Goal: Task Accomplishment & Management: Manage account settings

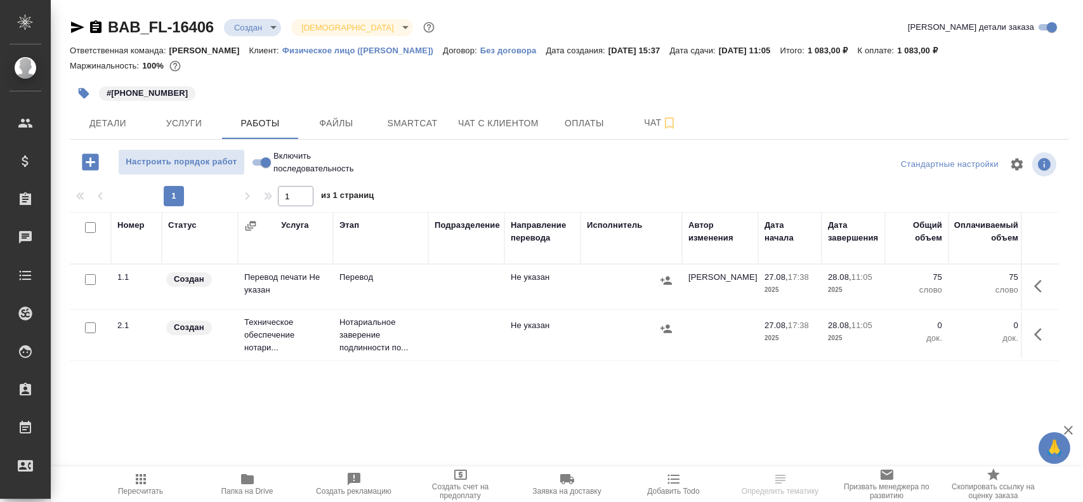
click at [285, 278] on td "Перевод печати Не указан" at bounding box center [285, 287] width 95 height 44
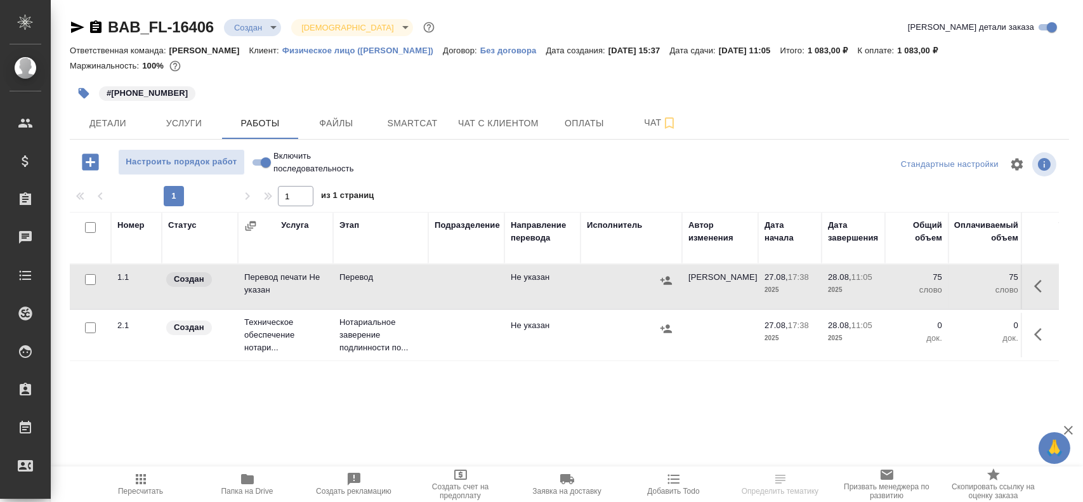
click at [285, 278] on td "Перевод печати Не указан" at bounding box center [285, 287] width 95 height 44
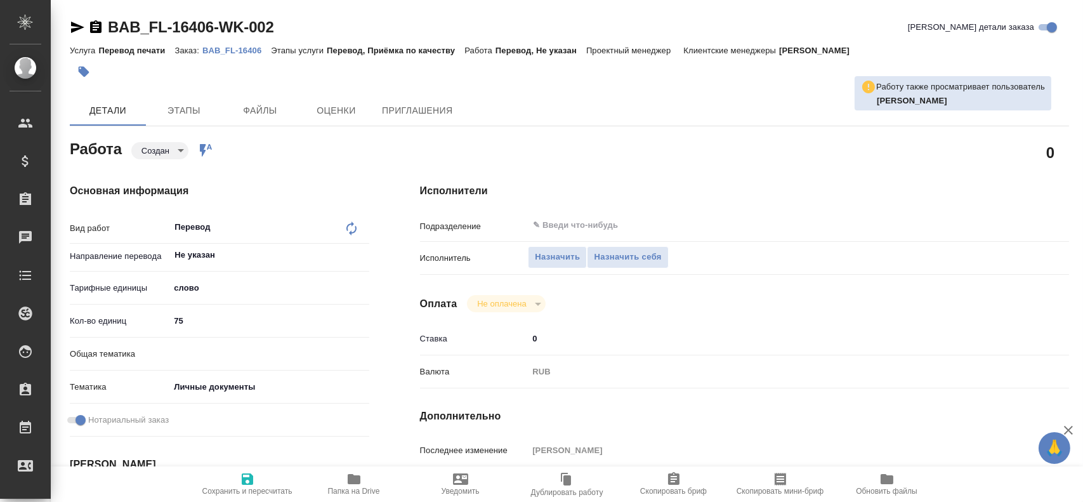
type textarea "x"
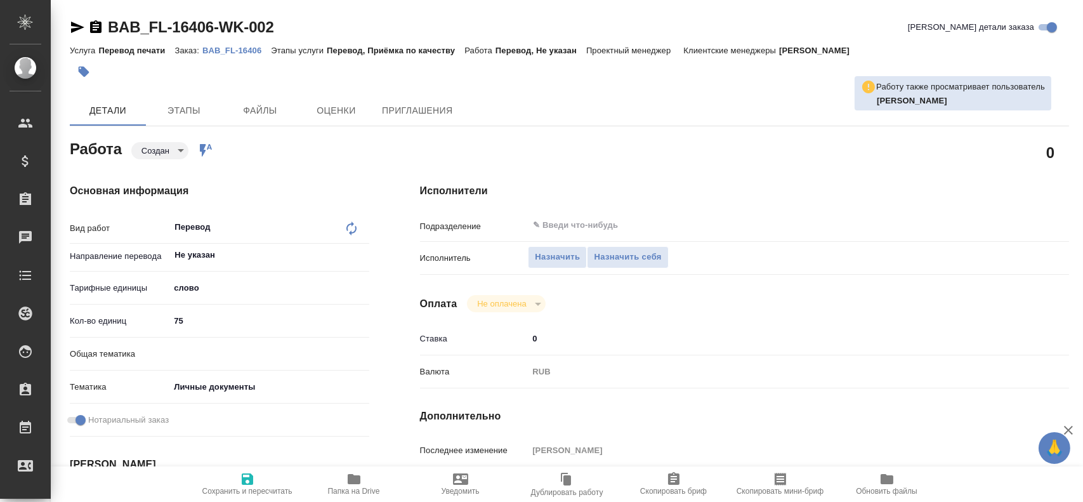
type textarea "x"
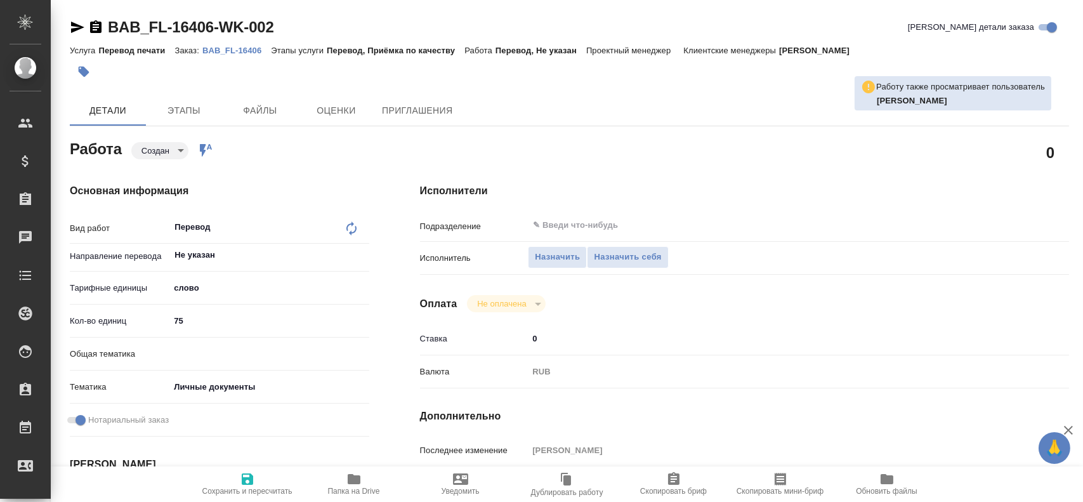
type textarea "x"
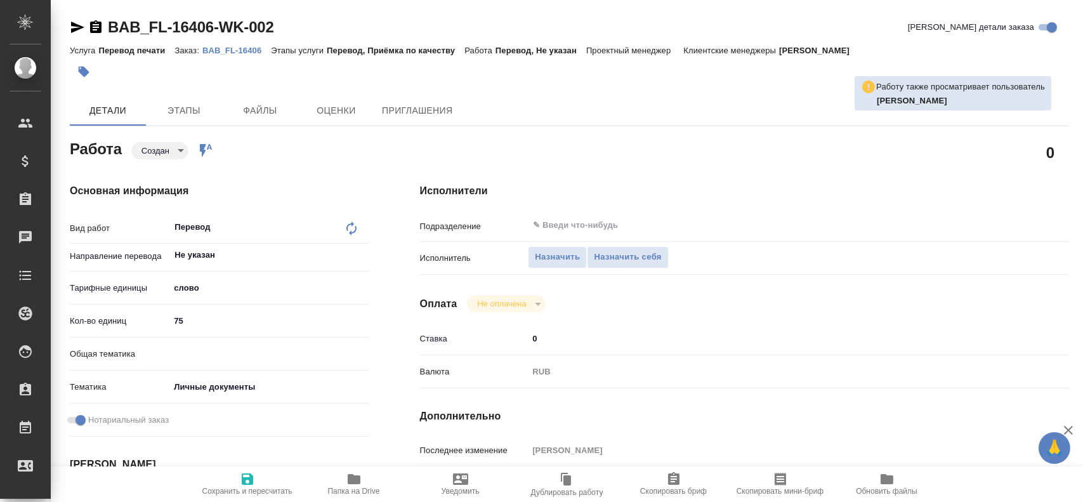
type textarea "x"
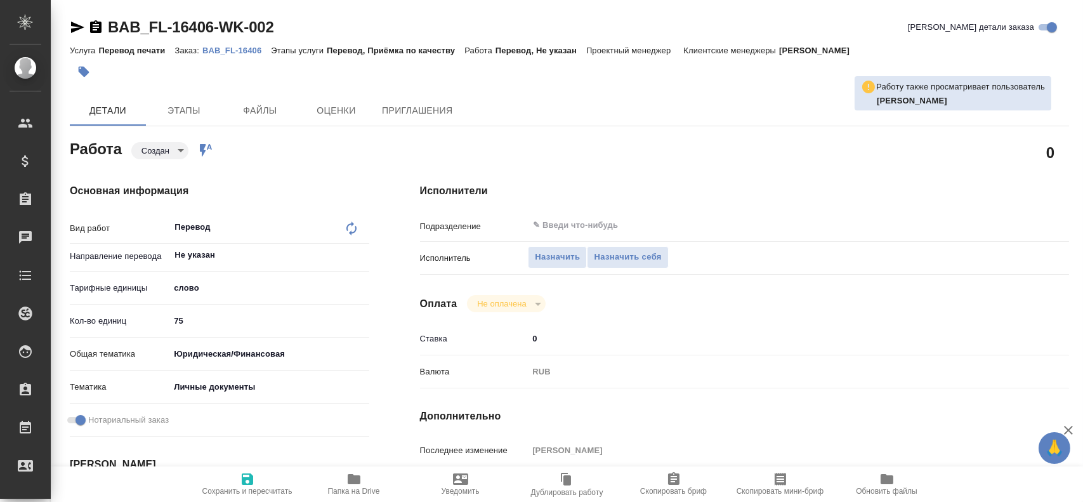
type textarea "x"
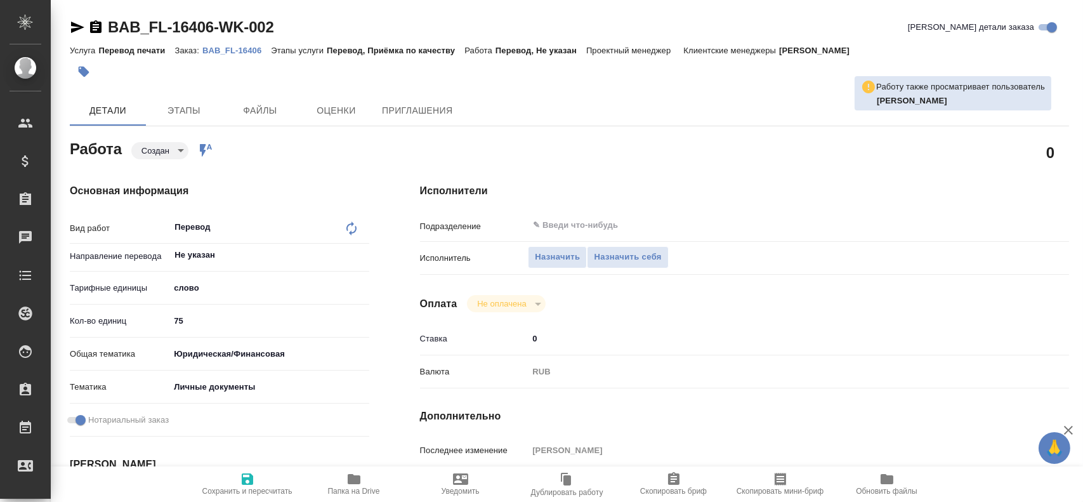
type textarea "x"
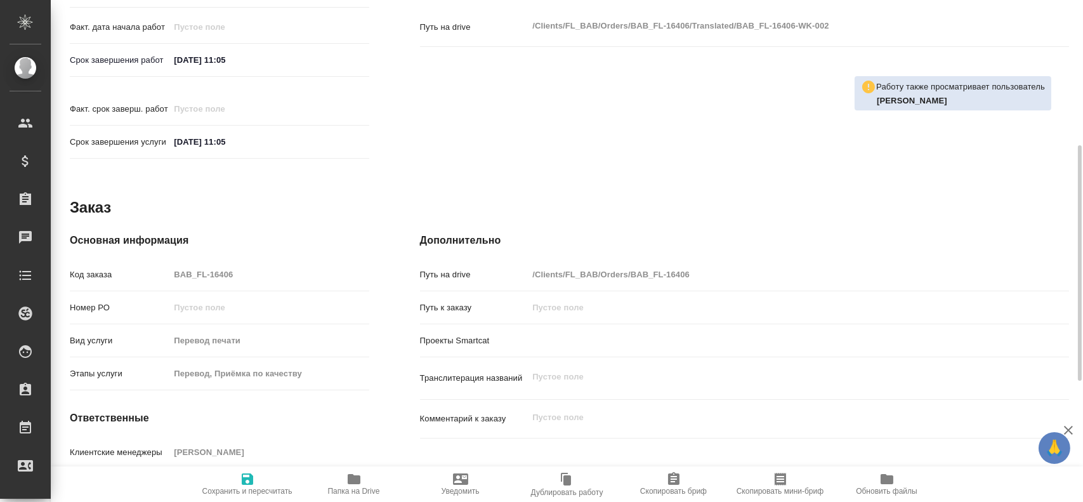
type textarea "x"
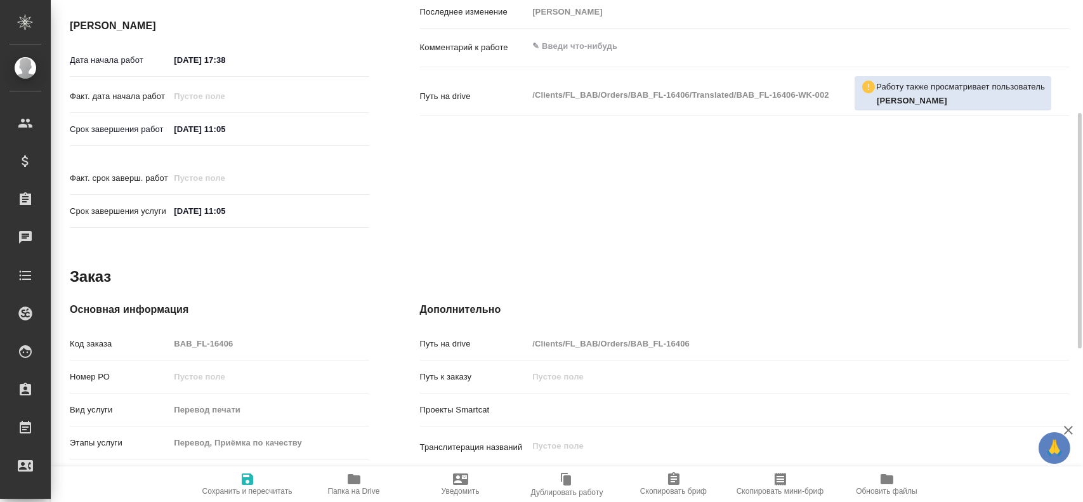
scroll to position [375, 0]
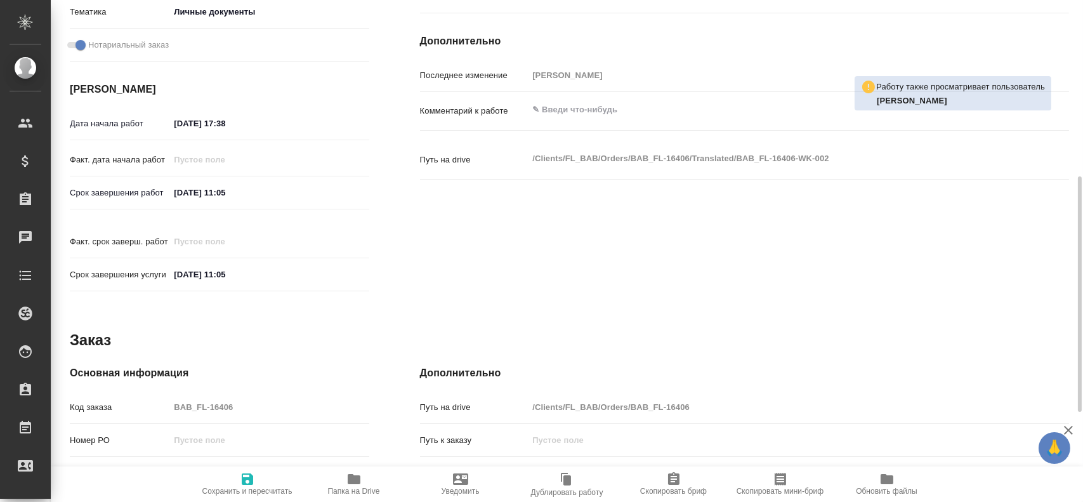
type textarea "x"
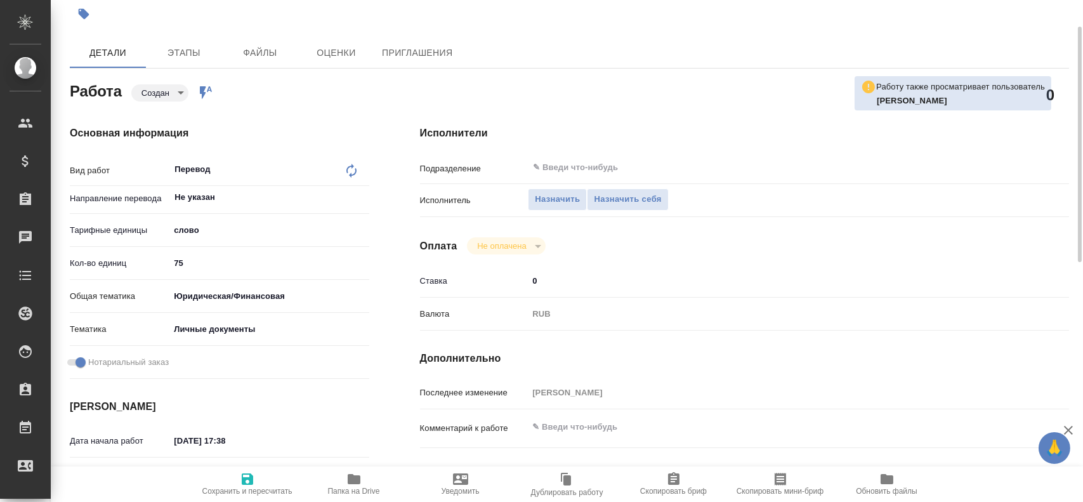
scroll to position [566, 0]
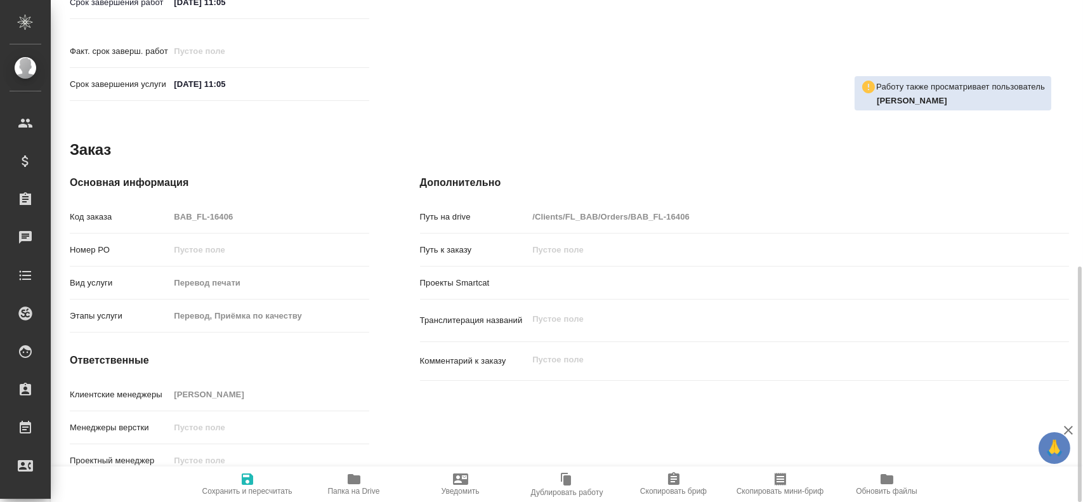
click at [352, 478] on icon "button" at bounding box center [354, 479] width 13 height 10
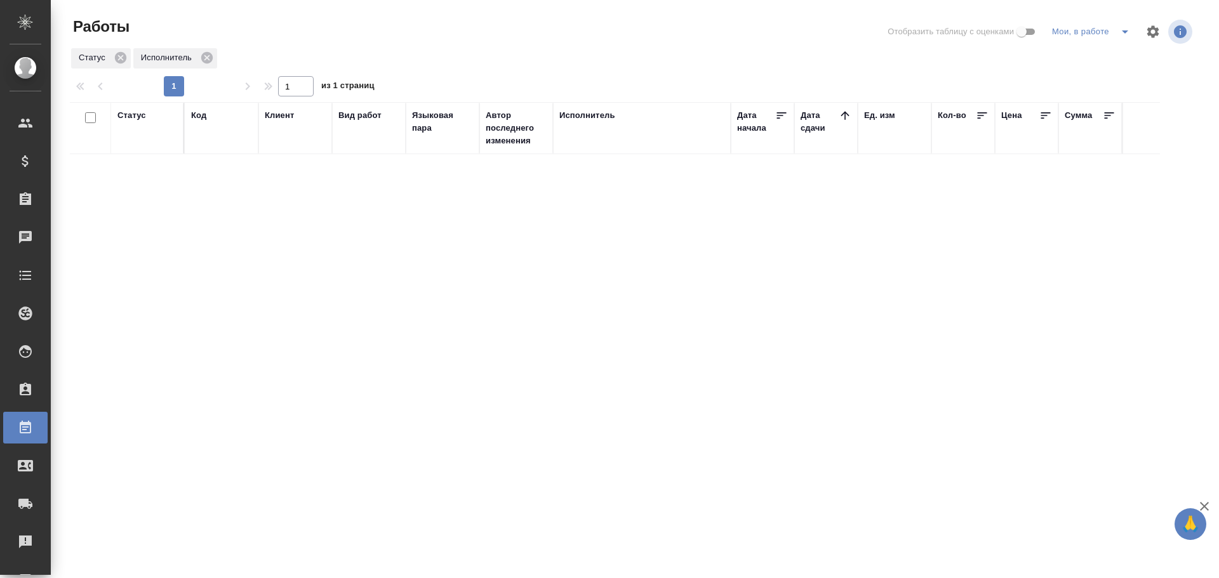
click at [1118, 30] on icon "split button" at bounding box center [1124, 31] width 15 height 15
click at [1086, 56] on li "Стандартные настройки" at bounding box center [1093, 57] width 122 height 20
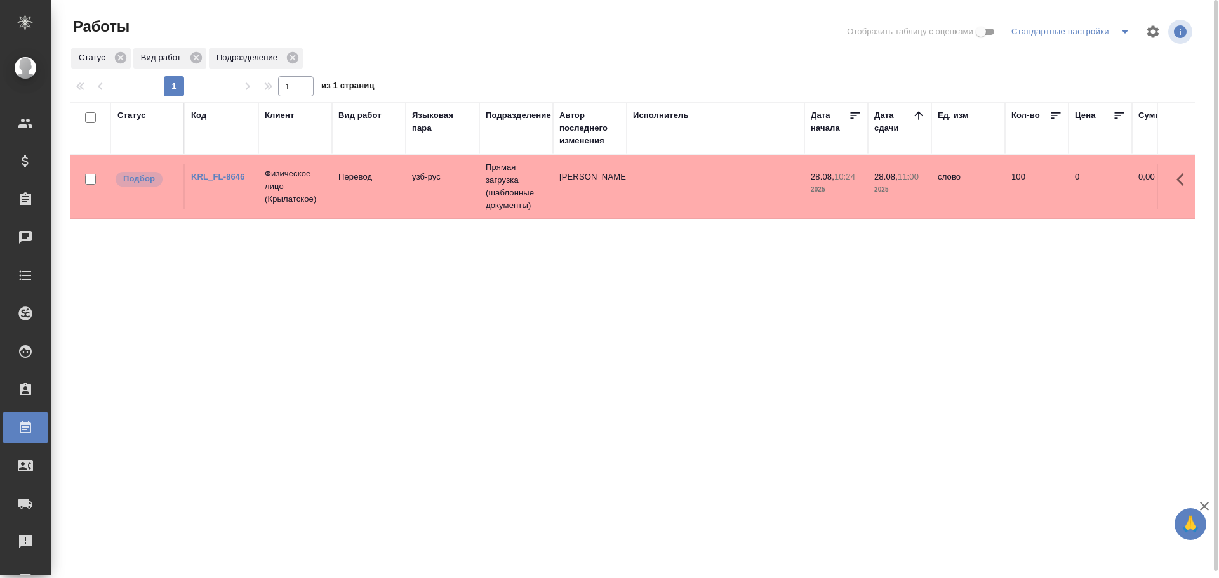
click at [777, 185] on td at bounding box center [715, 186] width 178 height 44
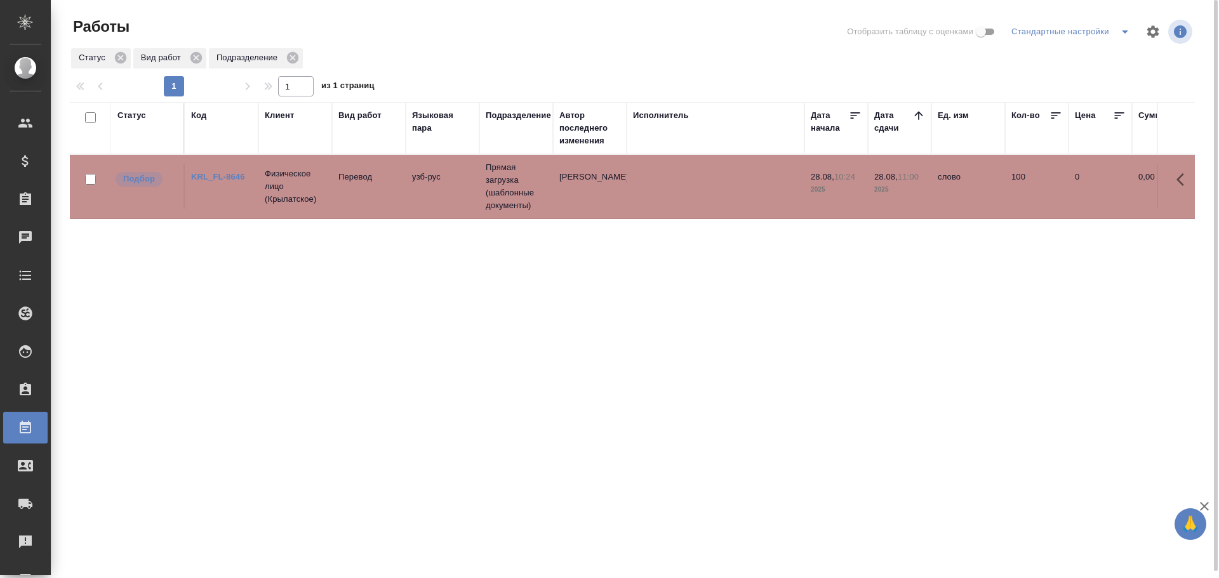
click at [777, 185] on td at bounding box center [715, 186] width 178 height 44
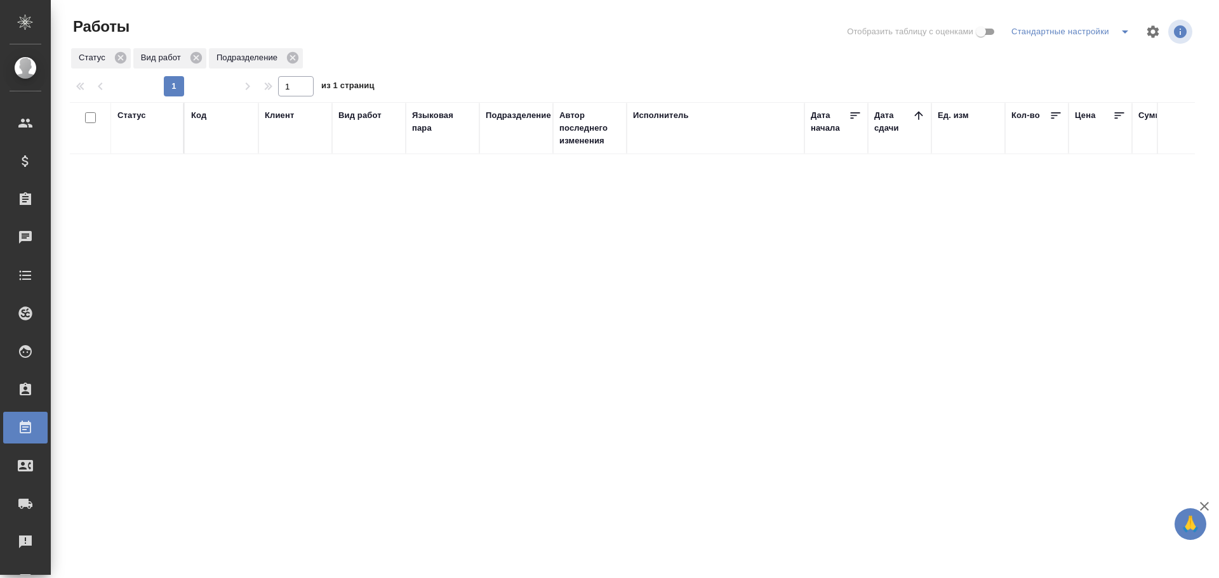
drag, startPoint x: 140, startPoint y: 117, endPoint x: 140, endPoint y: 126, distance: 8.9
click at [140, 117] on div "Статус" at bounding box center [131, 115] width 29 height 13
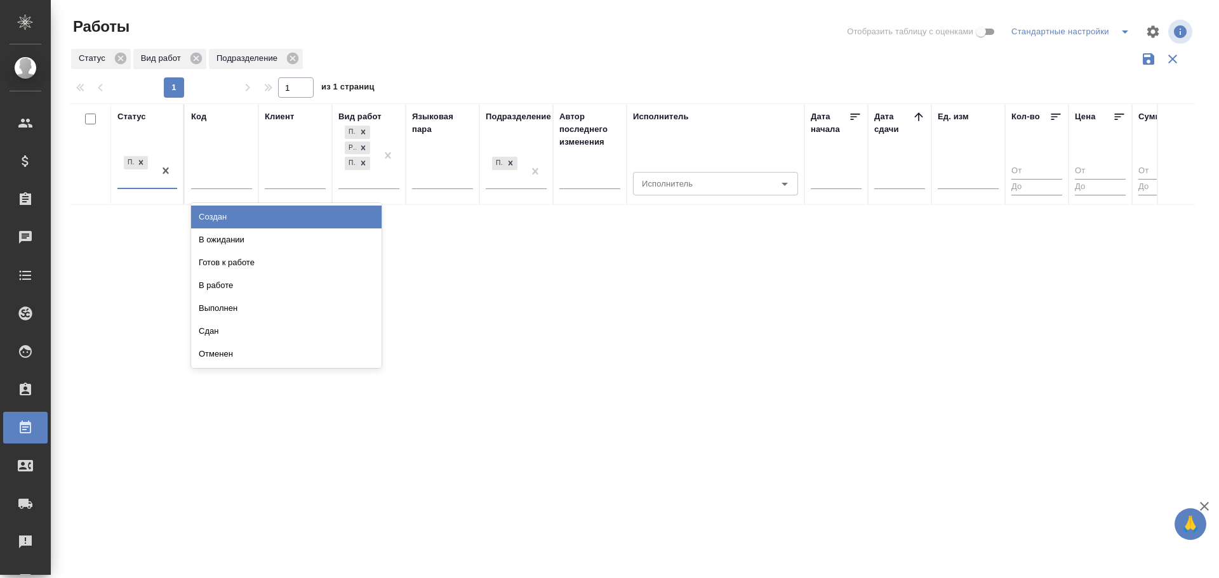
click at [133, 182] on div "Подбор" at bounding box center [135, 171] width 37 height 34
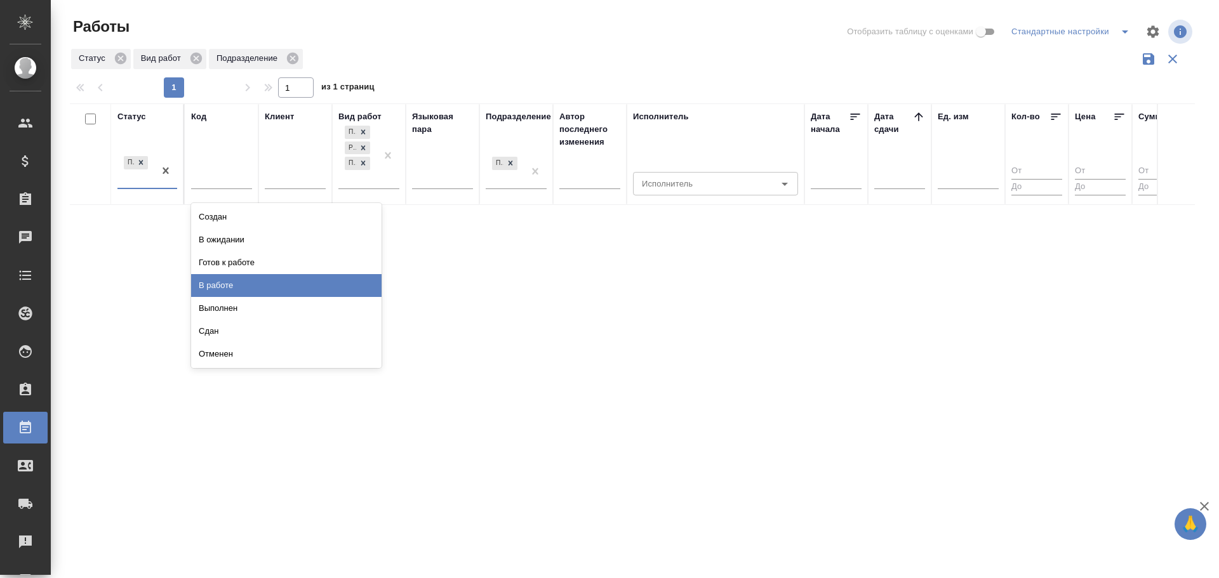
click at [216, 285] on div "В работе" at bounding box center [286, 285] width 190 height 23
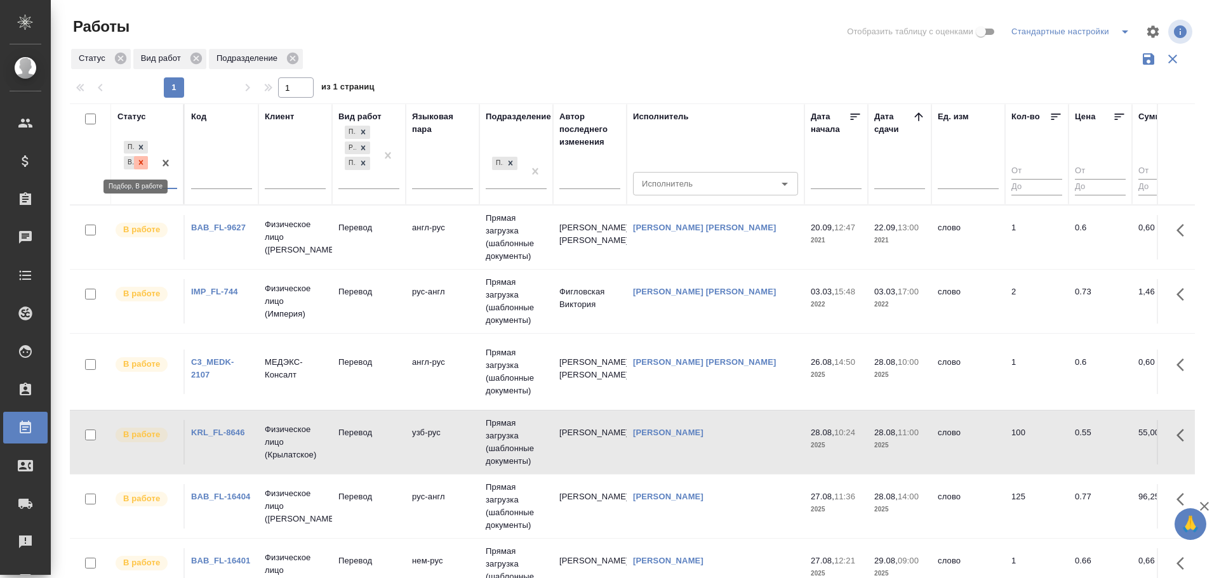
click at [142, 165] on icon at bounding box center [140, 162] width 9 height 9
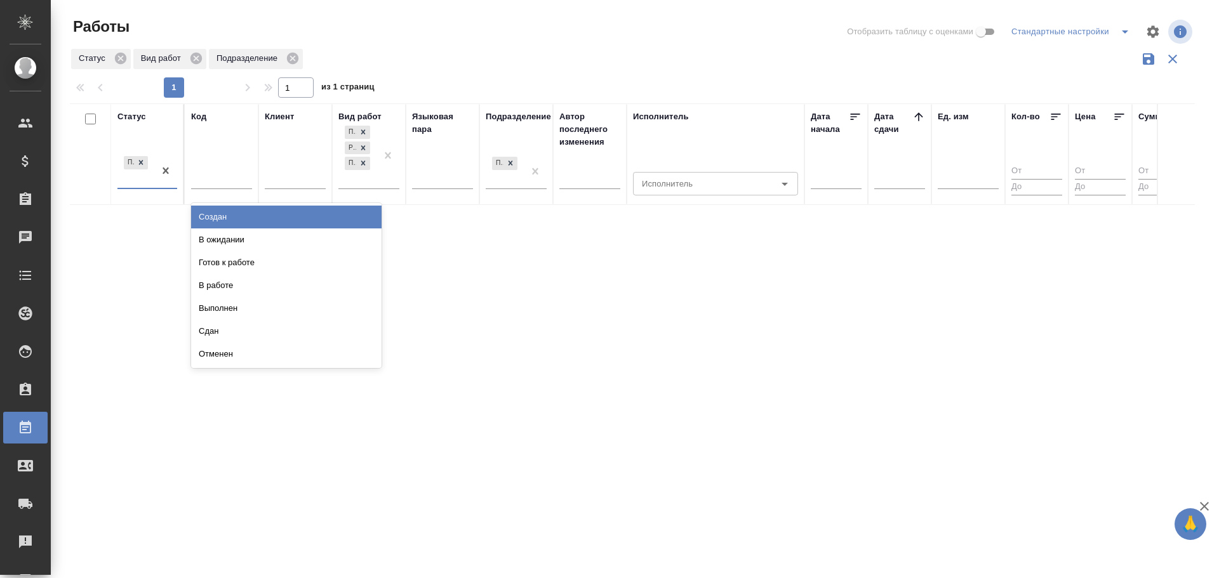
click at [135, 176] on div "Подбор" at bounding box center [135, 171] width 37 height 34
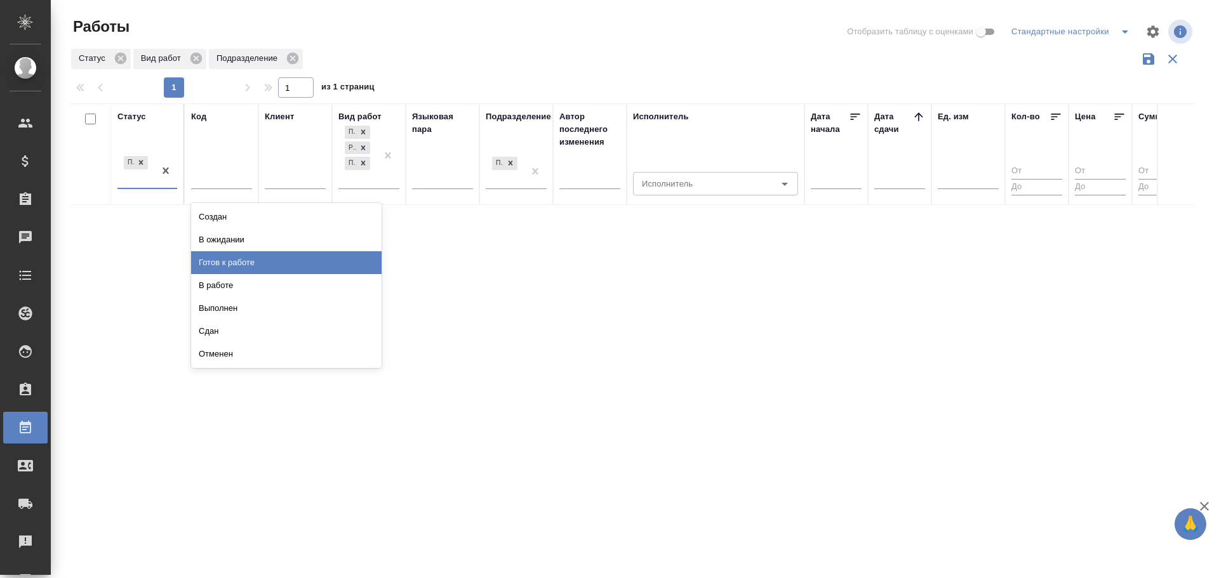
click at [227, 257] on div "Готов к работе" at bounding box center [286, 262] width 190 height 23
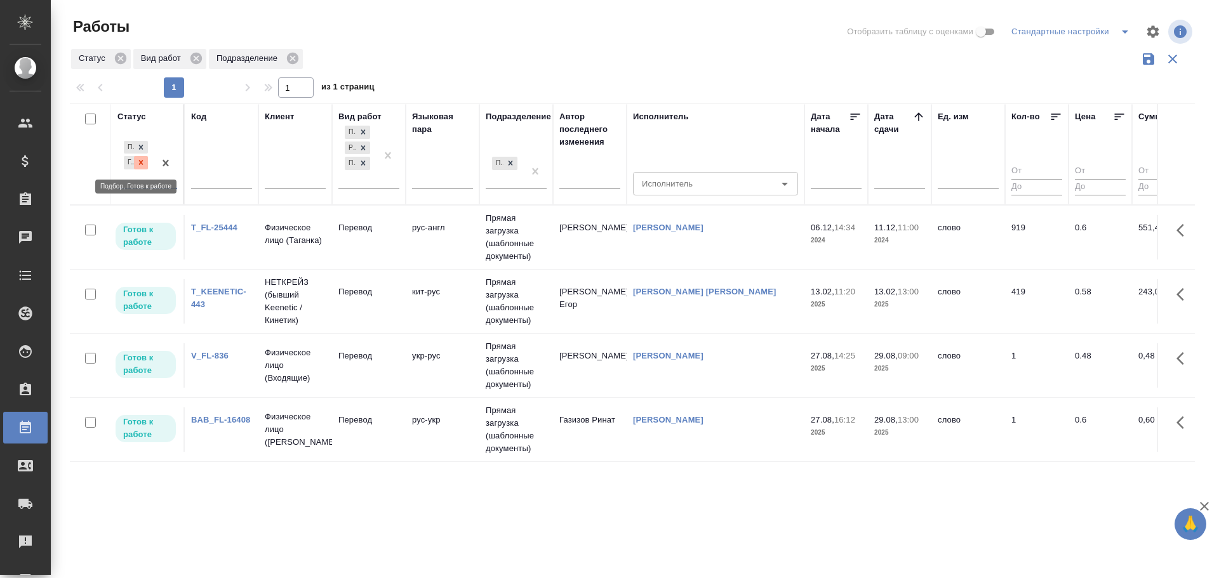
click at [142, 162] on icon at bounding box center [141, 163] width 4 height 4
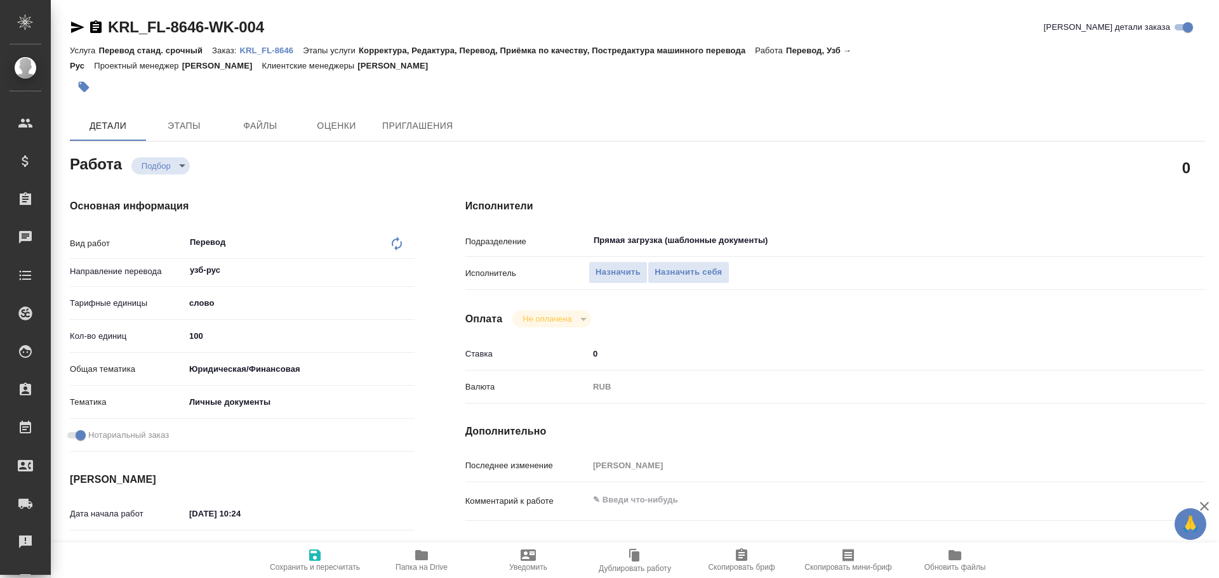
type textarea "x"
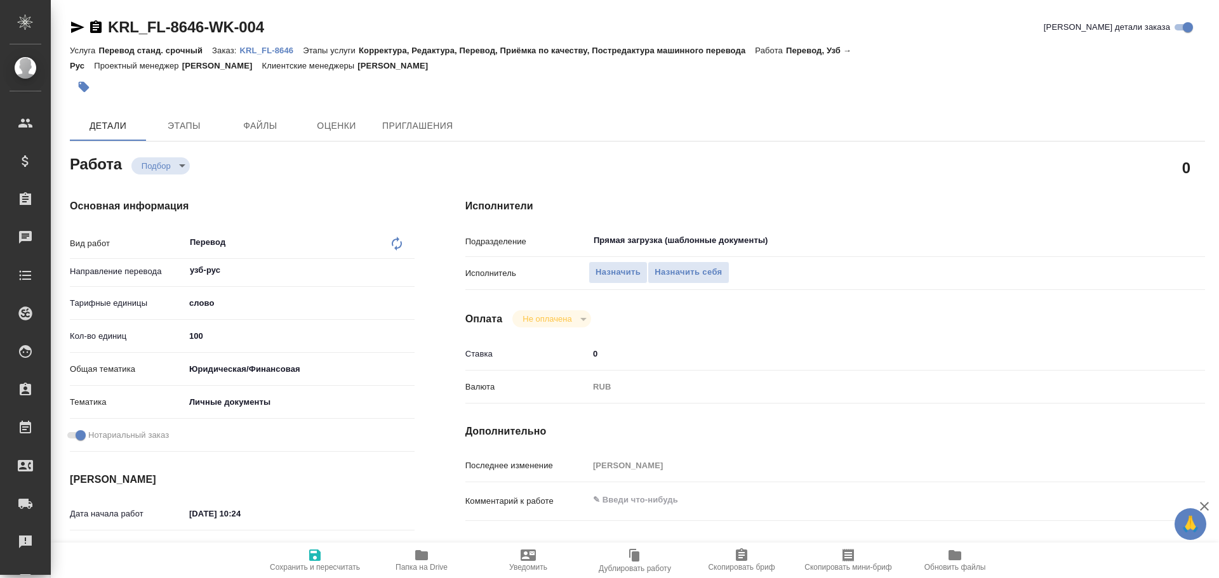
type textarea "x"
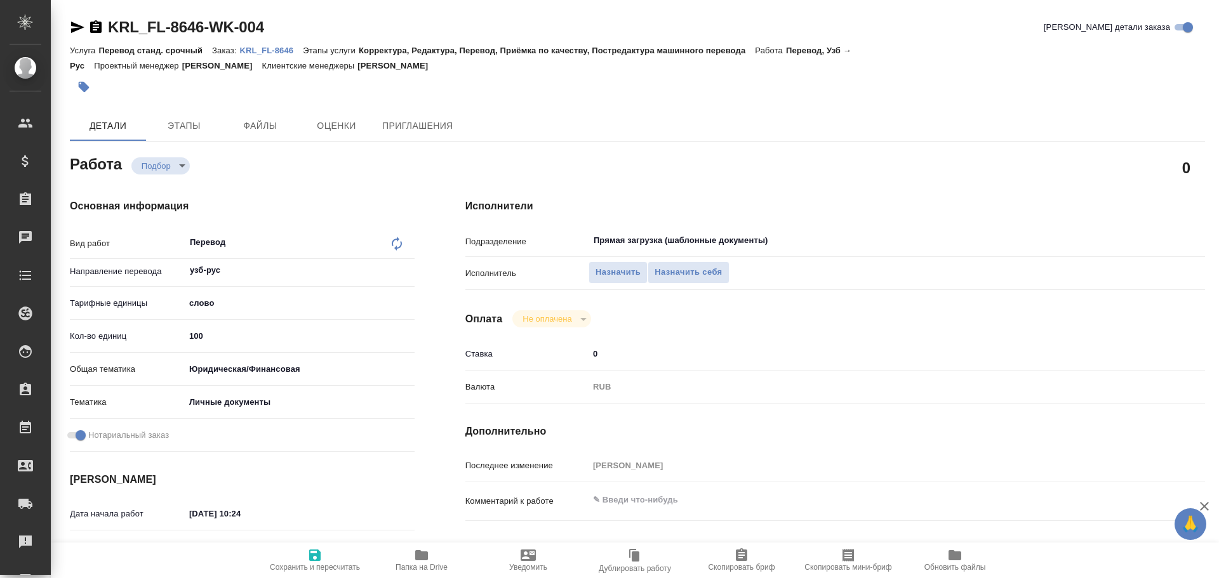
type textarea "x"
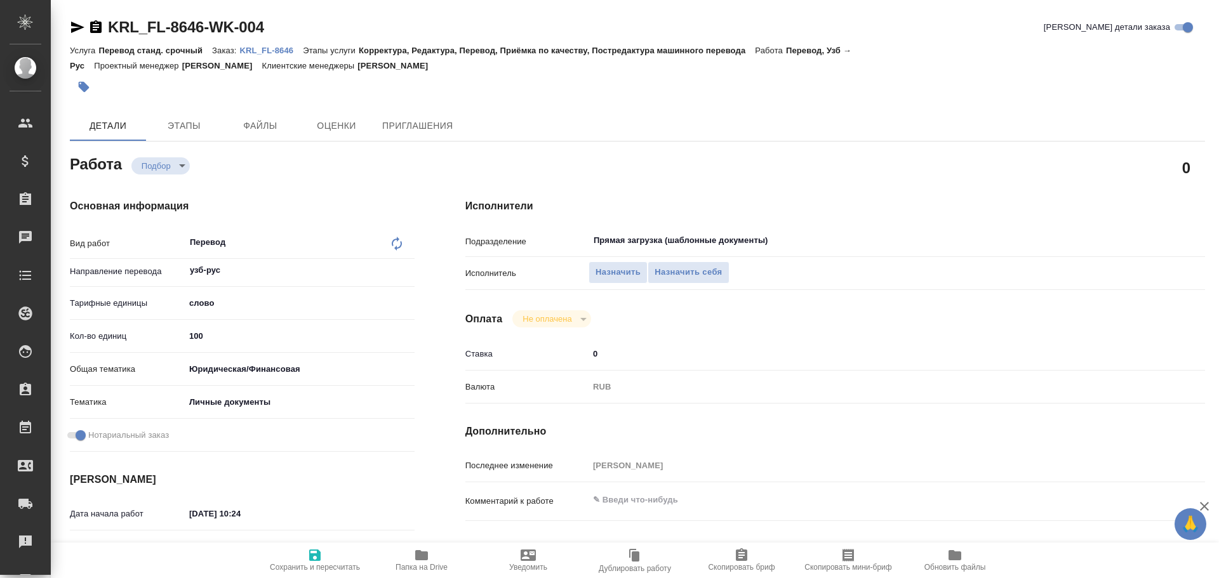
type textarea "x"
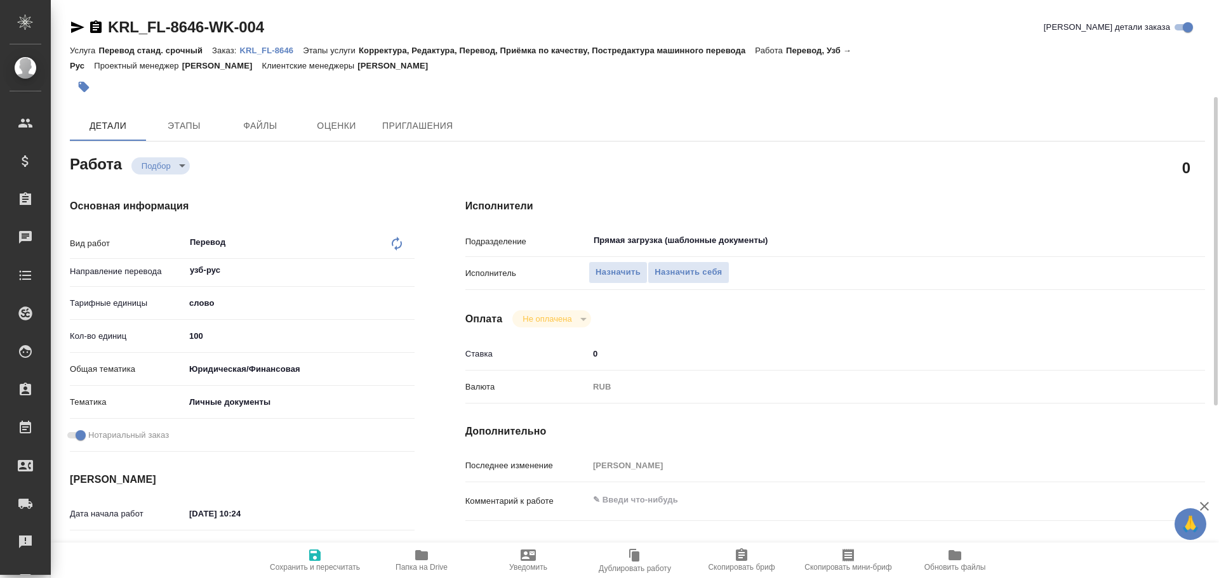
scroll to position [505, 0]
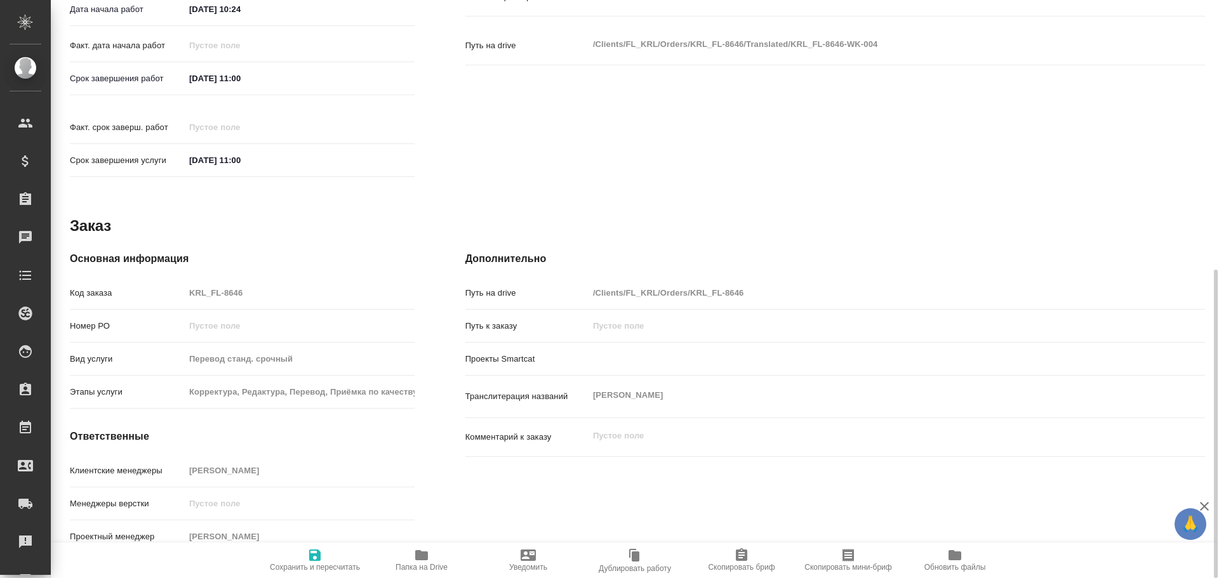
type textarea "x"
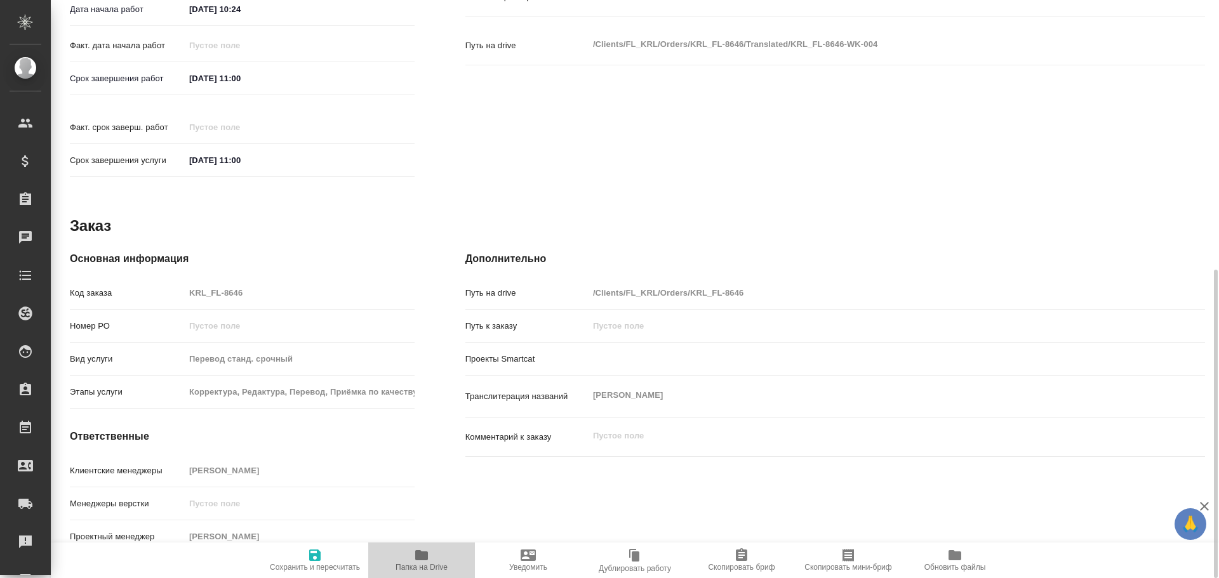
click at [414, 552] on icon "button" at bounding box center [421, 555] width 15 height 15
type textarea "x"
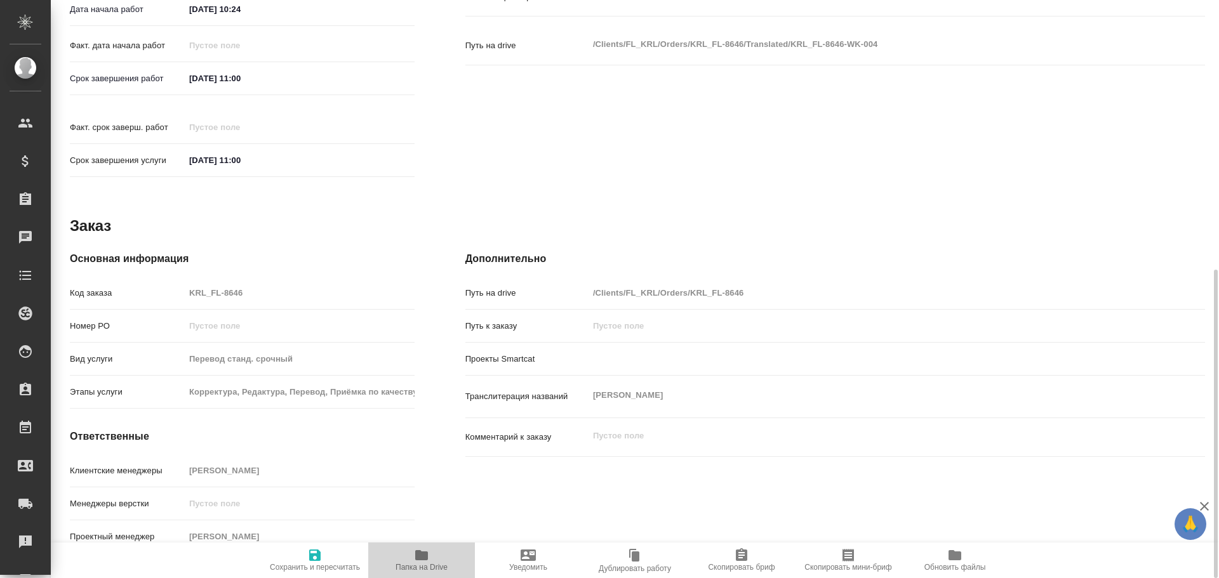
type textarea "x"
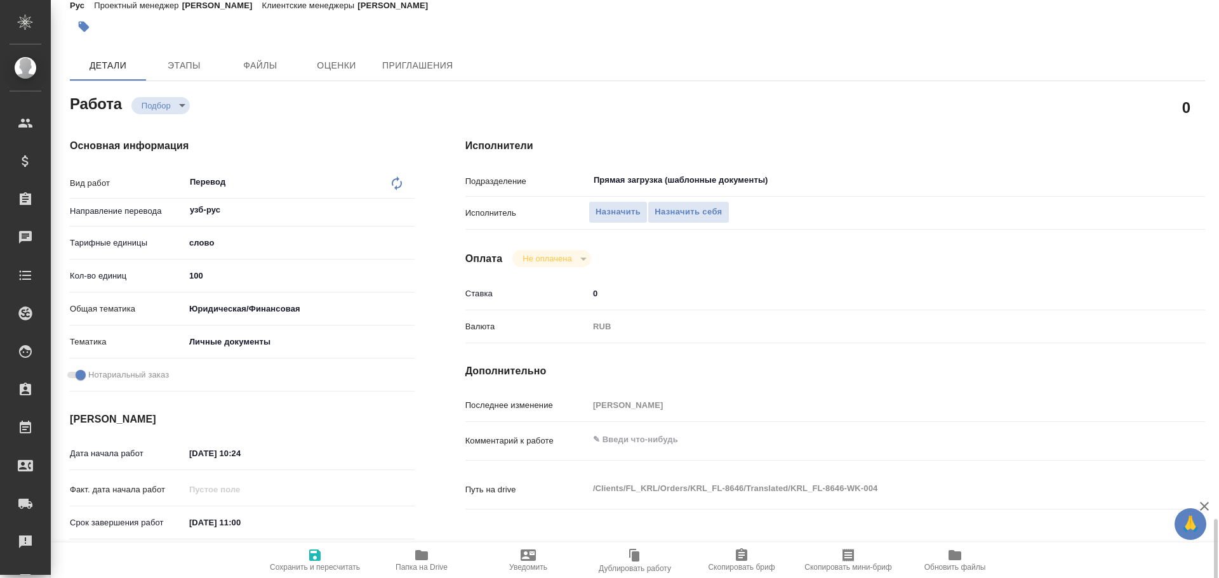
scroll to position [0, 0]
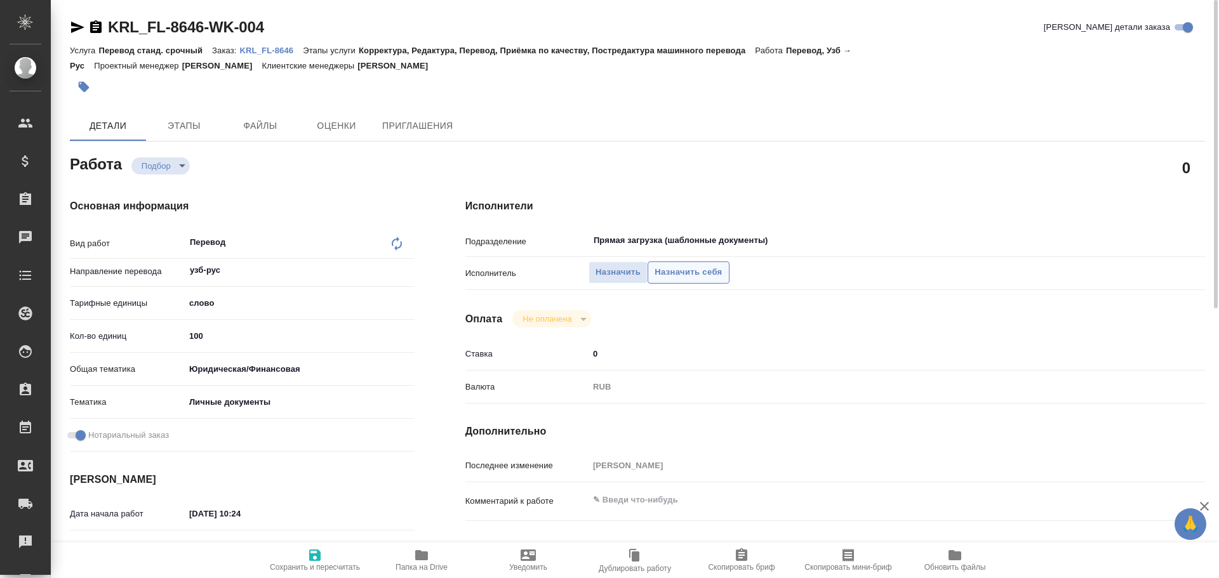
click at [651, 275] on button "Назначить себя" at bounding box center [687, 272] width 81 height 22
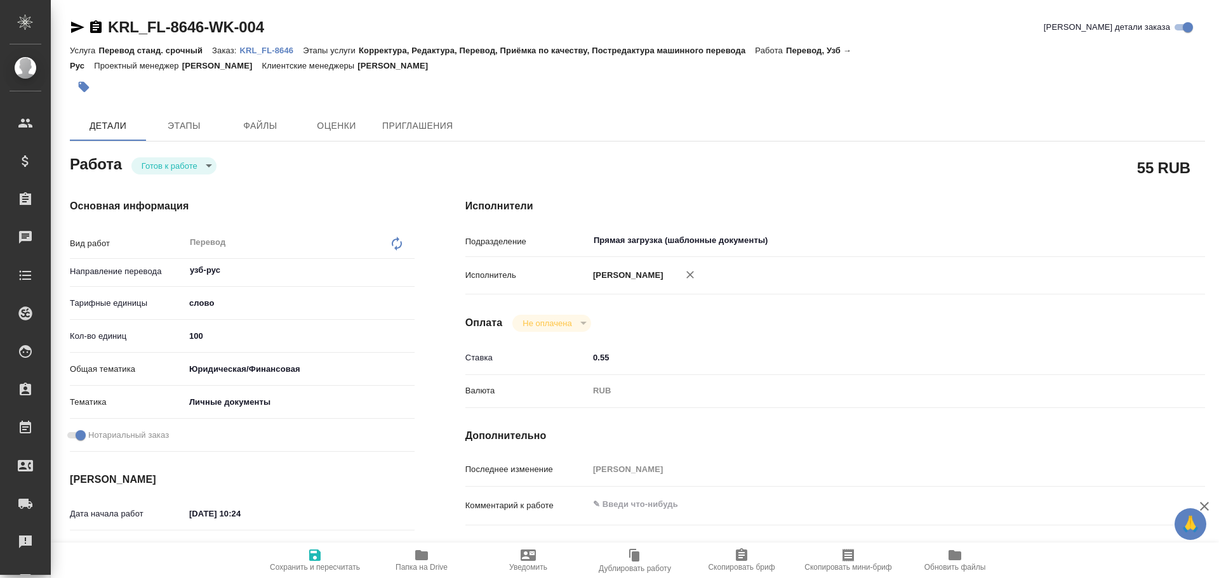
type textarea "x"
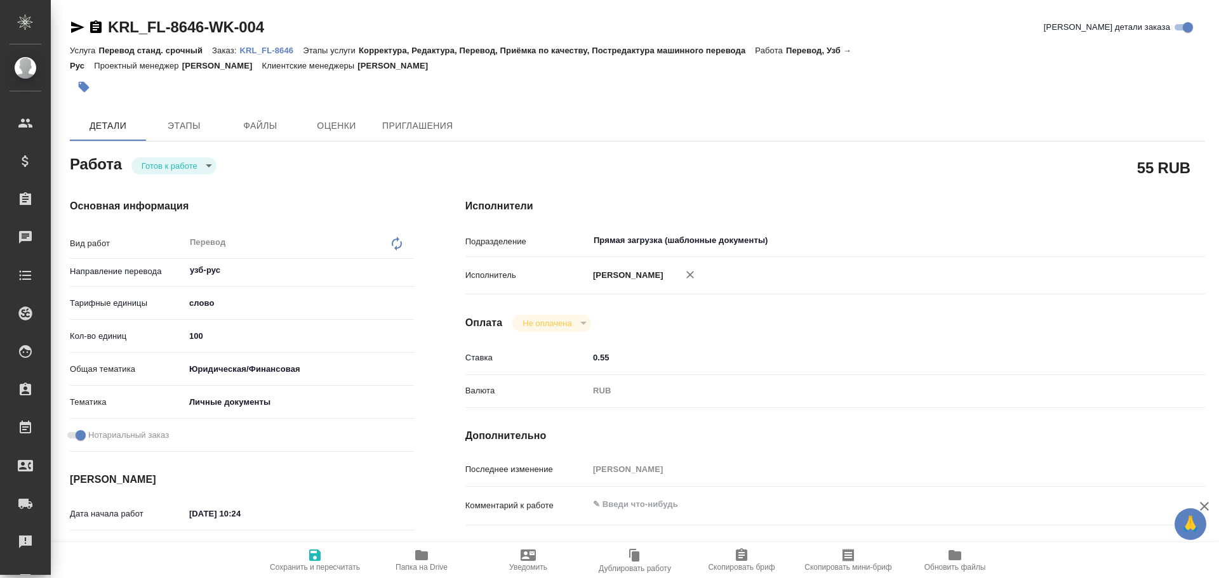
type textarea "x"
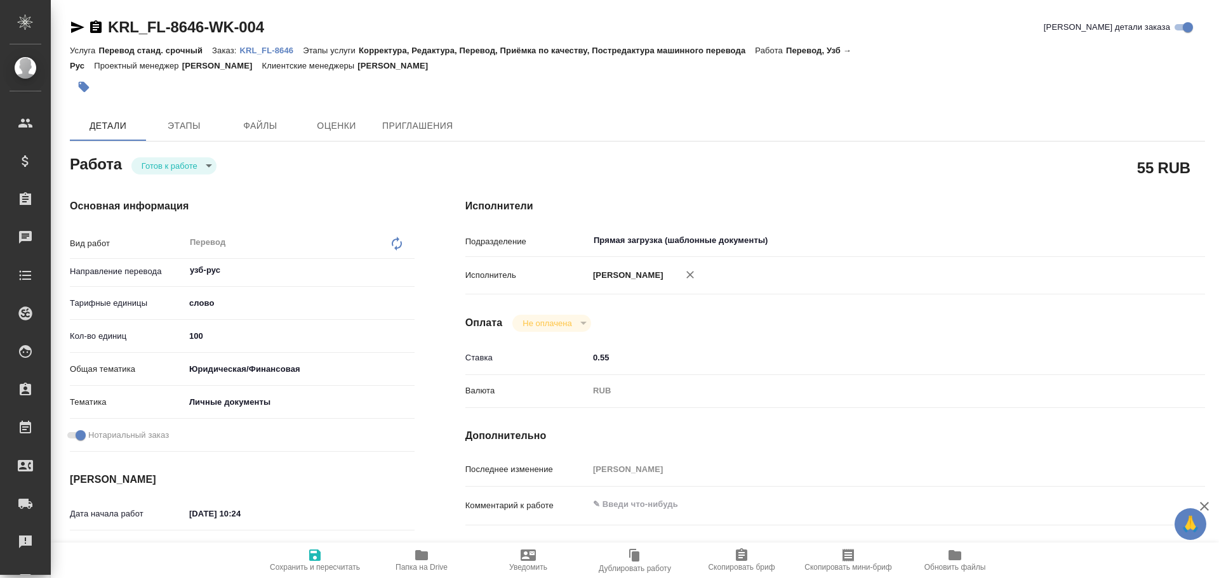
click at [178, 156] on div "[PERSON_NAME] к работе readyForWork" at bounding box center [242, 163] width 345 height 23
click at [173, 166] on body "🙏 .cls-1 fill:#fff; AWATERA [PERSON_NAME] Спецификации Заказы Чаты Todo Проекты…" at bounding box center [609, 289] width 1219 height 578
type textarea "x"
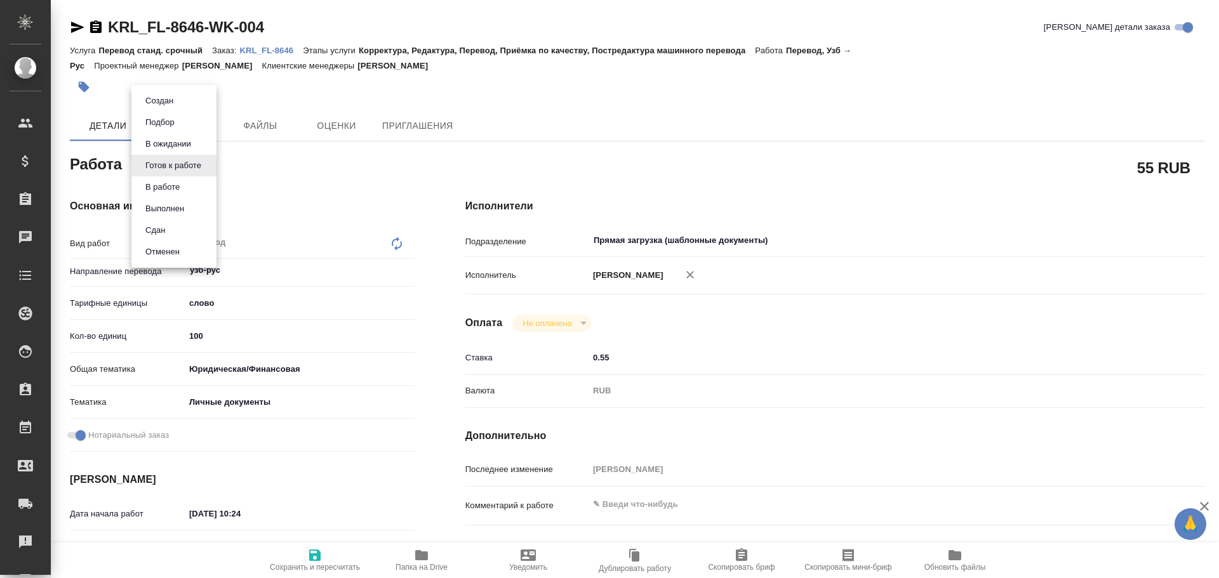
type textarea "x"
click at [167, 182] on button "В работе" at bounding box center [163, 187] width 42 height 14
type textarea "x"
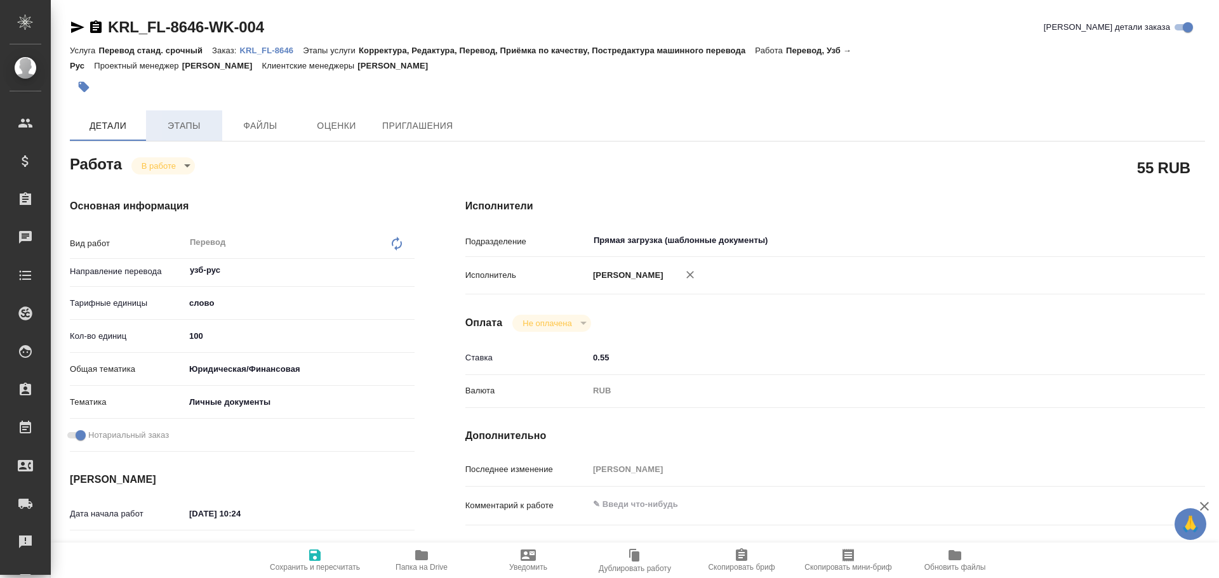
type textarea "x"
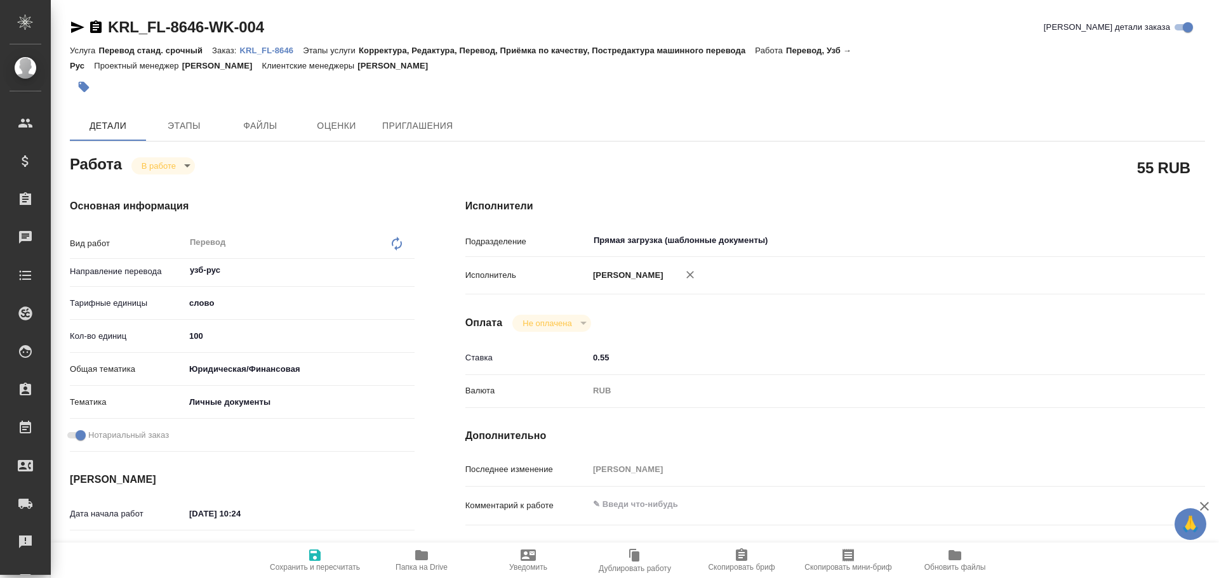
type textarea "x"
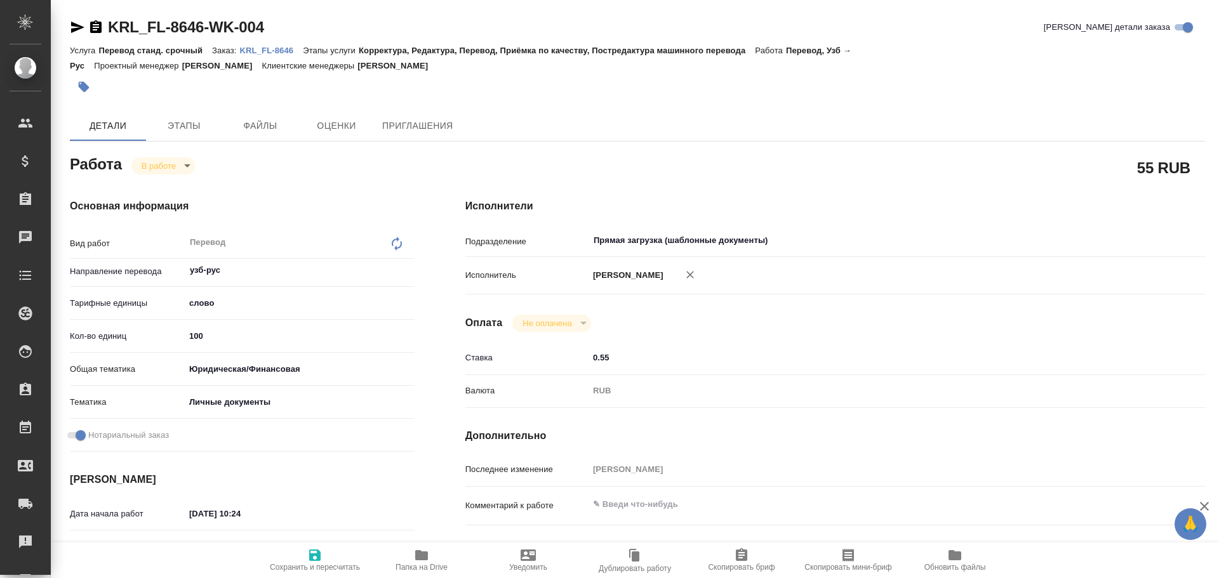
type textarea "x"
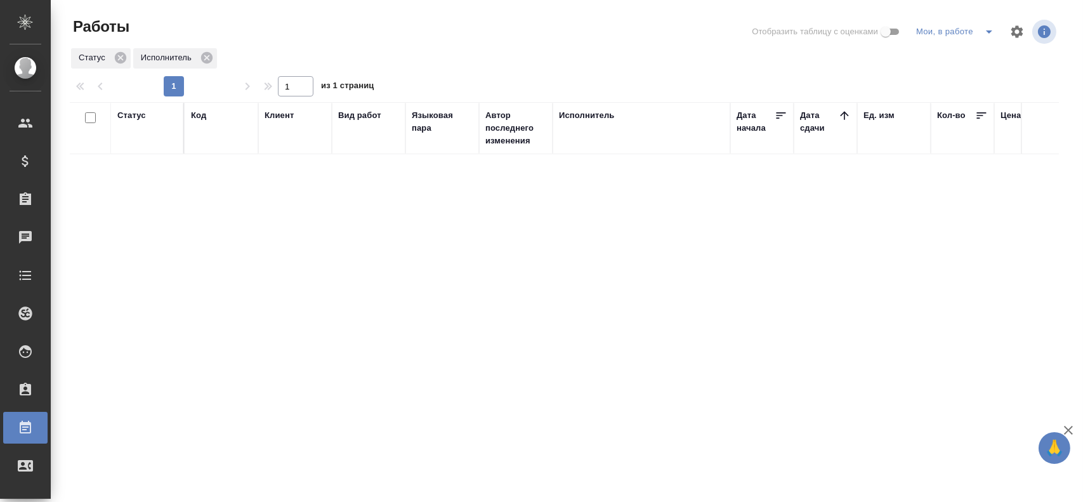
click at [985, 30] on icon "split button" at bounding box center [989, 31] width 15 height 15
click at [957, 57] on li "Стандартные настройки" at bounding box center [958, 57] width 122 height 20
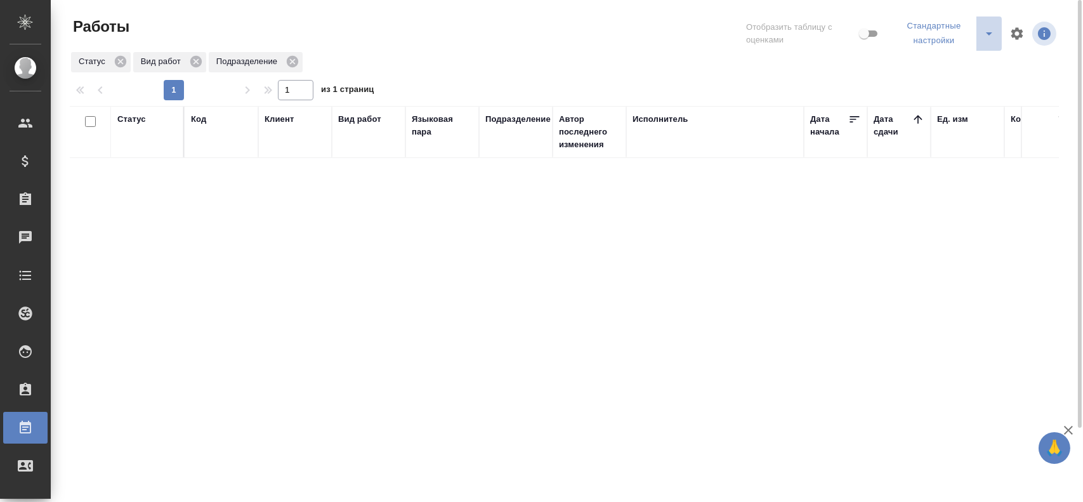
click at [986, 36] on icon "split button" at bounding box center [989, 33] width 15 height 15
click at [940, 67] on li "Мои, в работе" at bounding box center [947, 66] width 110 height 20
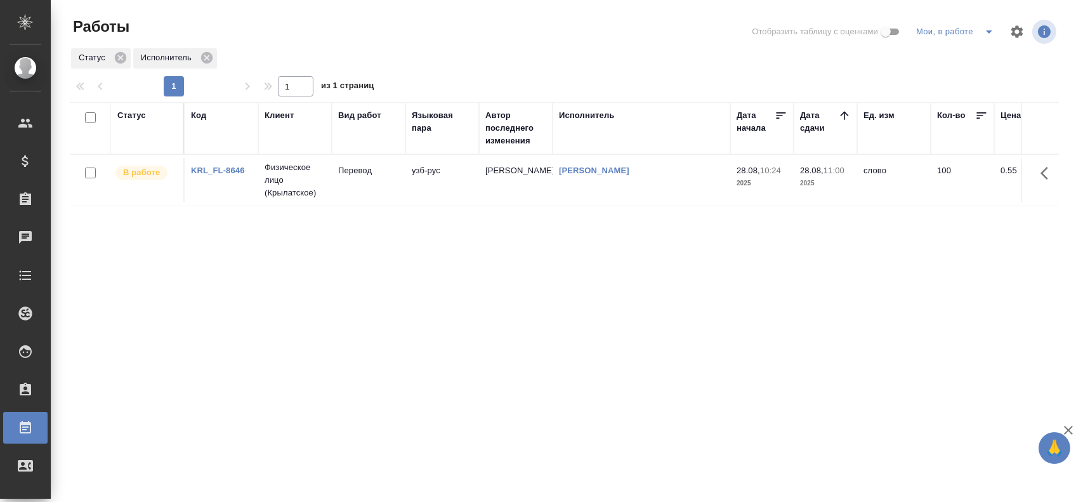
click at [511, 178] on td "[PERSON_NAME]" at bounding box center [516, 180] width 74 height 44
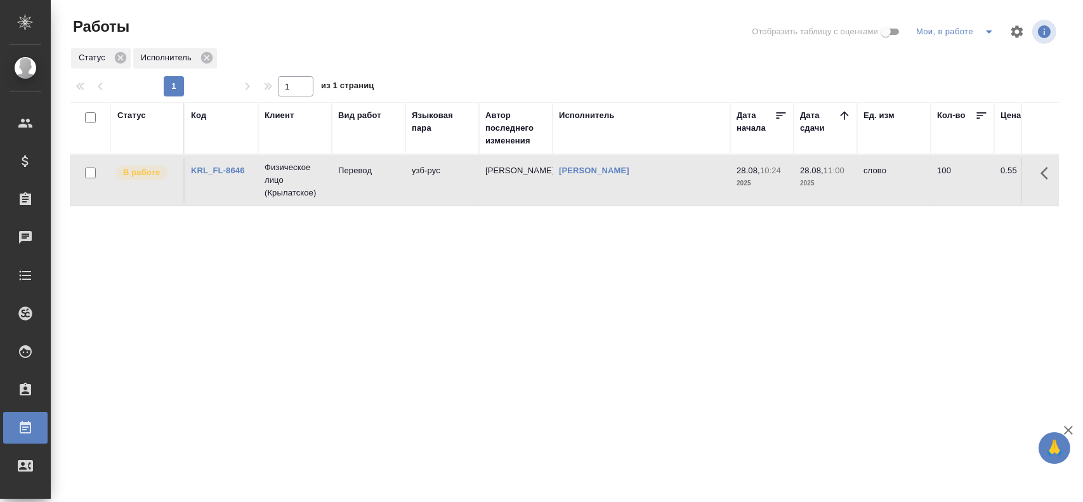
click at [511, 178] on td "[PERSON_NAME]" at bounding box center [516, 180] width 74 height 44
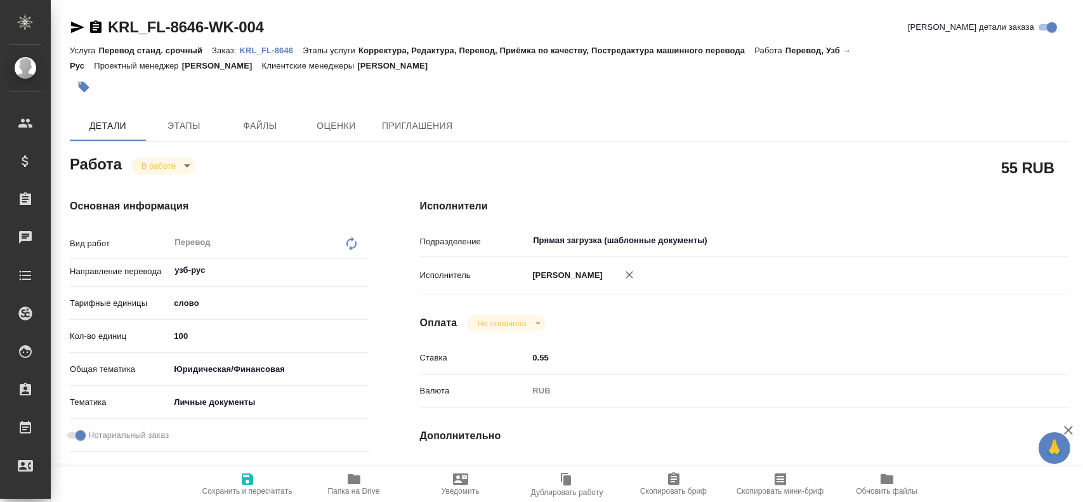
type textarea "x"
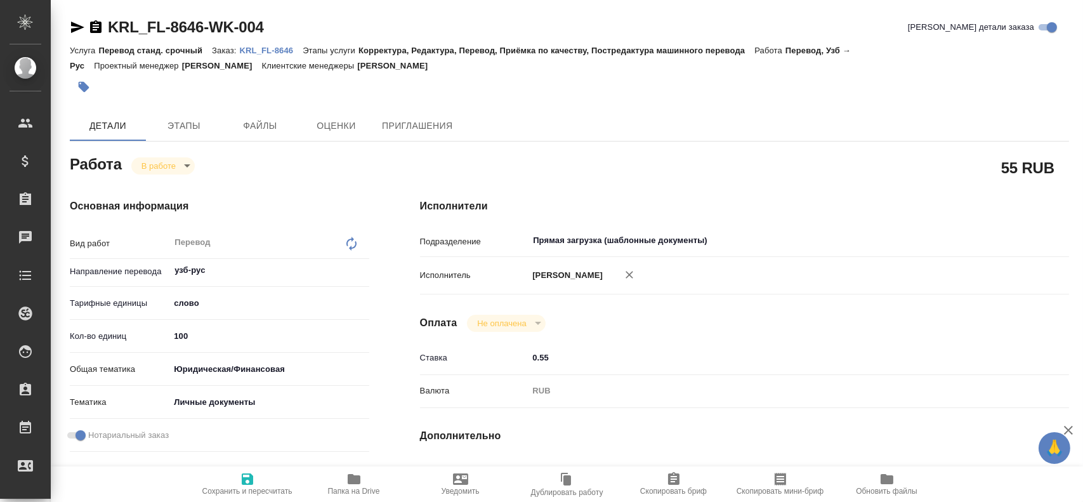
type textarea "x"
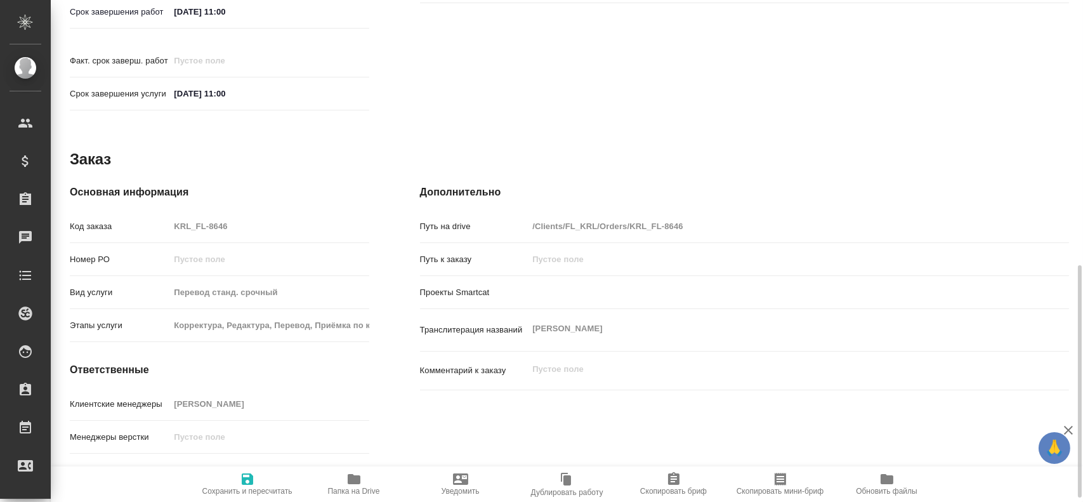
scroll to position [581, 0]
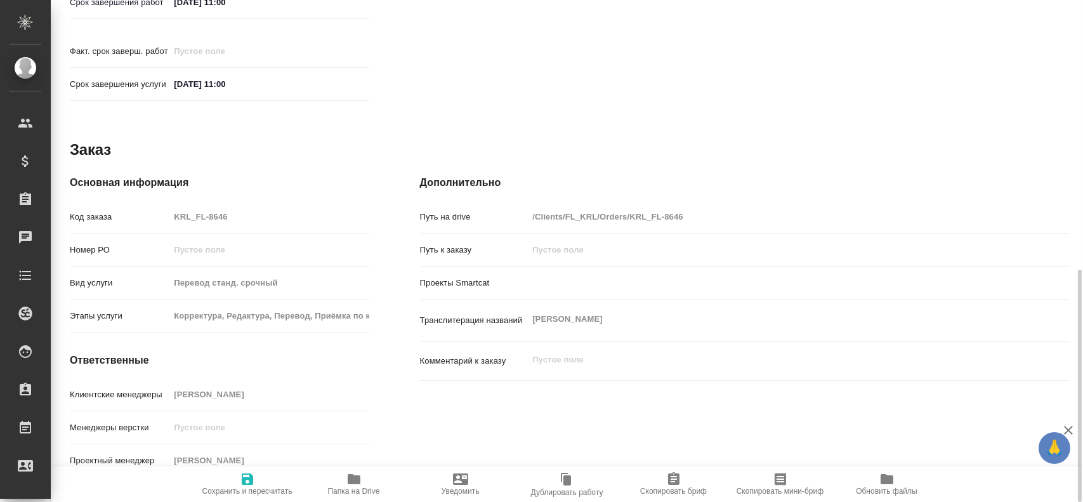
type textarea "x"
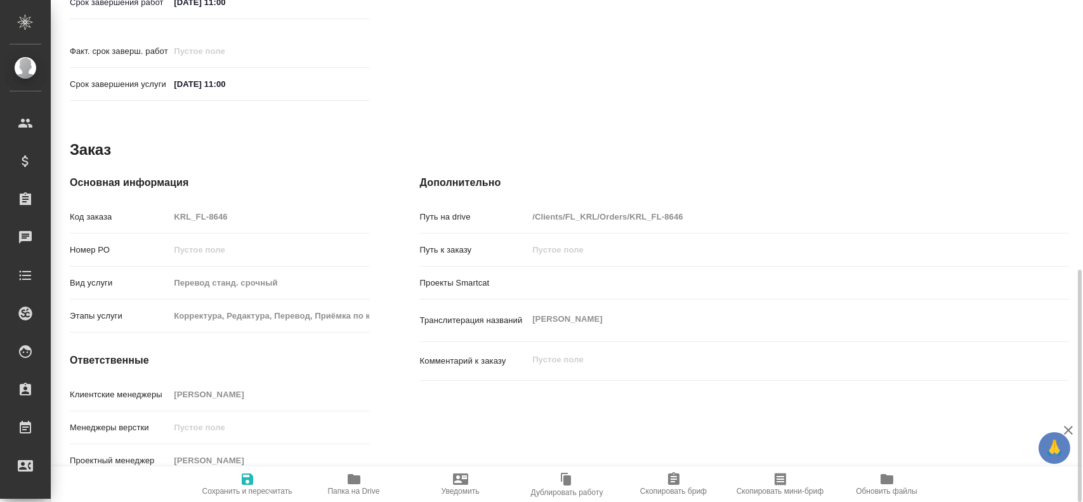
type textarea "x"
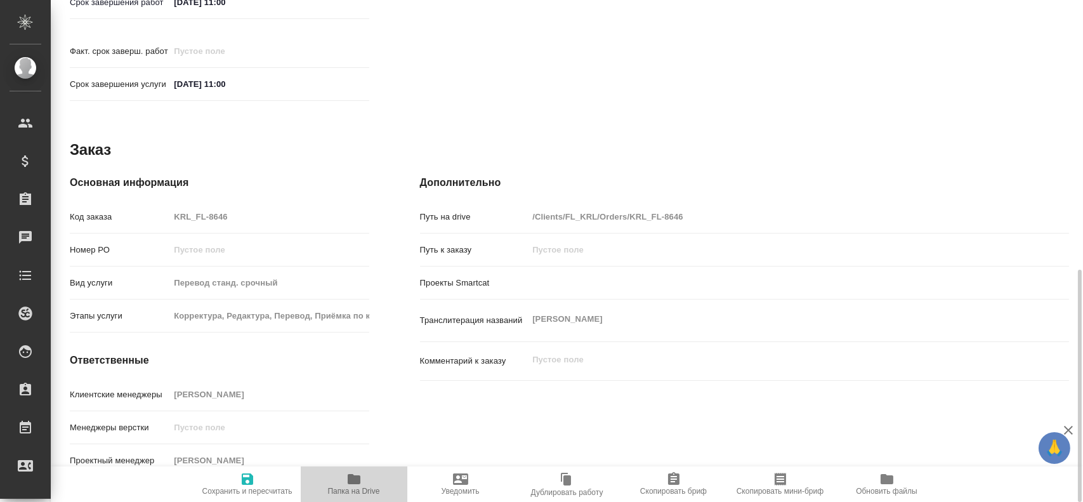
click at [354, 482] on icon "button" at bounding box center [354, 479] width 13 height 10
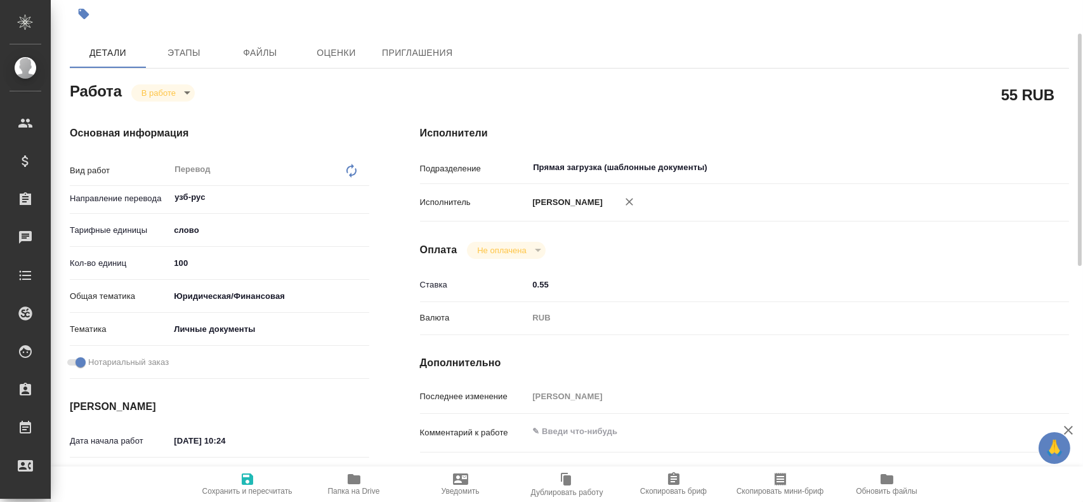
scroll to position [0, 0]
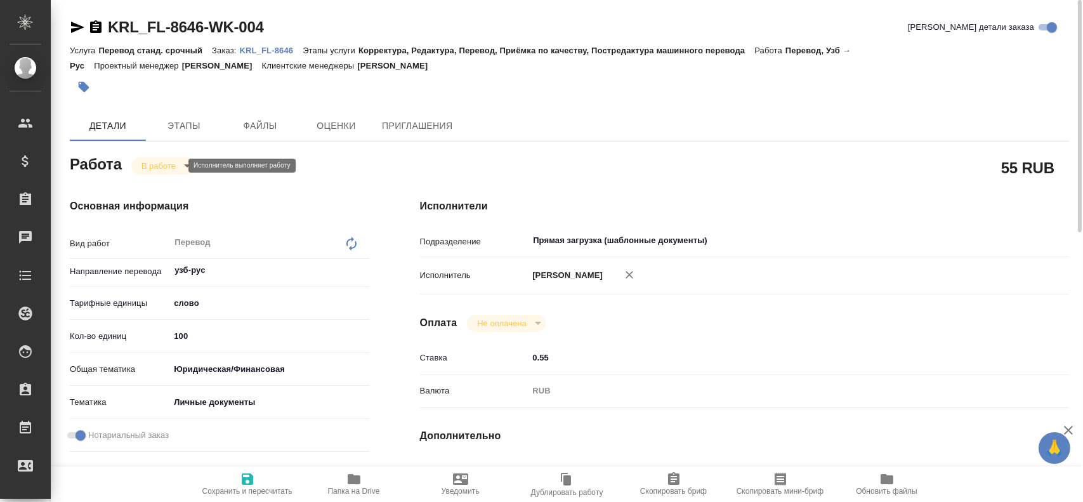
click at [150, 169] on body "🙏 .cls-1 fill:#fff; AWATERA Gusev Alexandr Клиенты Спецификации Заказы 0 Чаты T…" at bounding box center [541, 251] width 1083 height 502
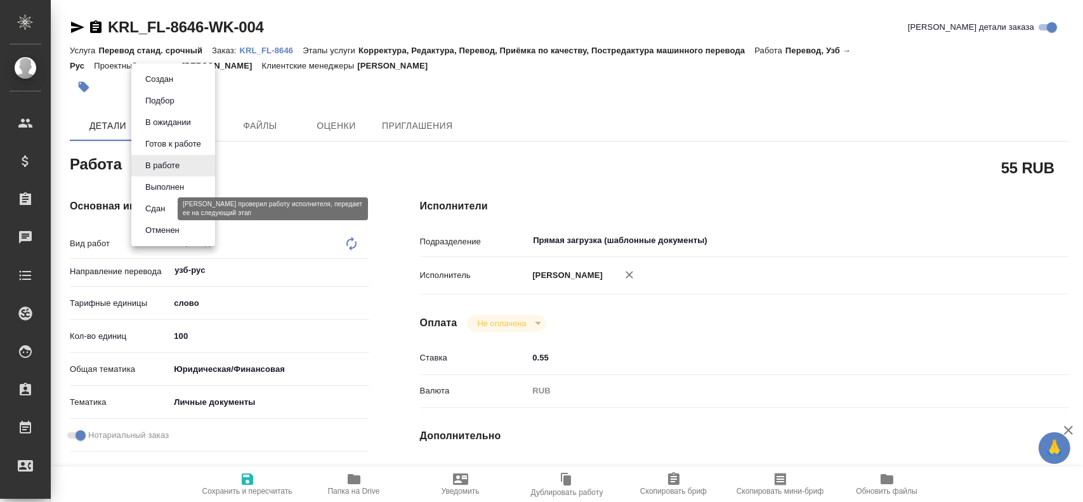
click at [147, 208] on button "Сдан" at bounding box center [155, 209] width 27 height 14
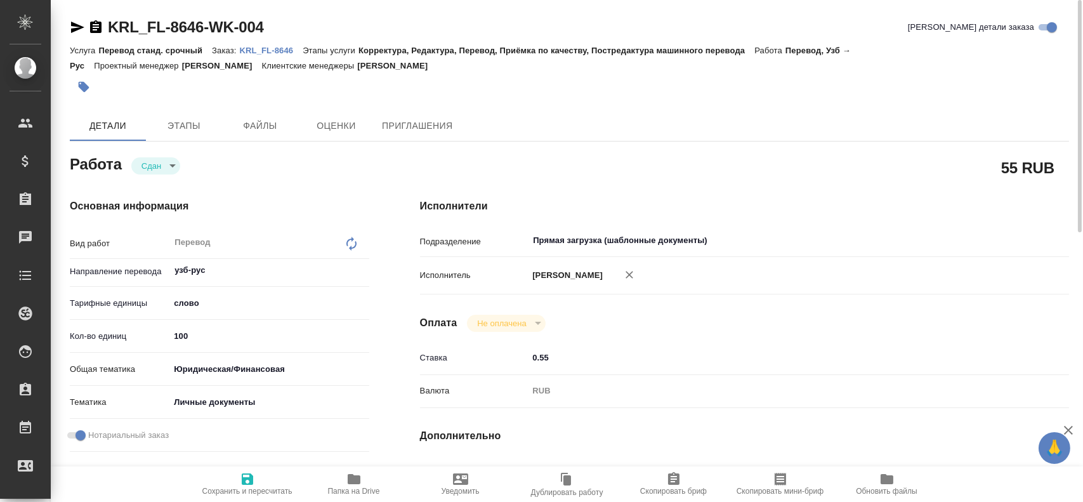
type textarea "x"
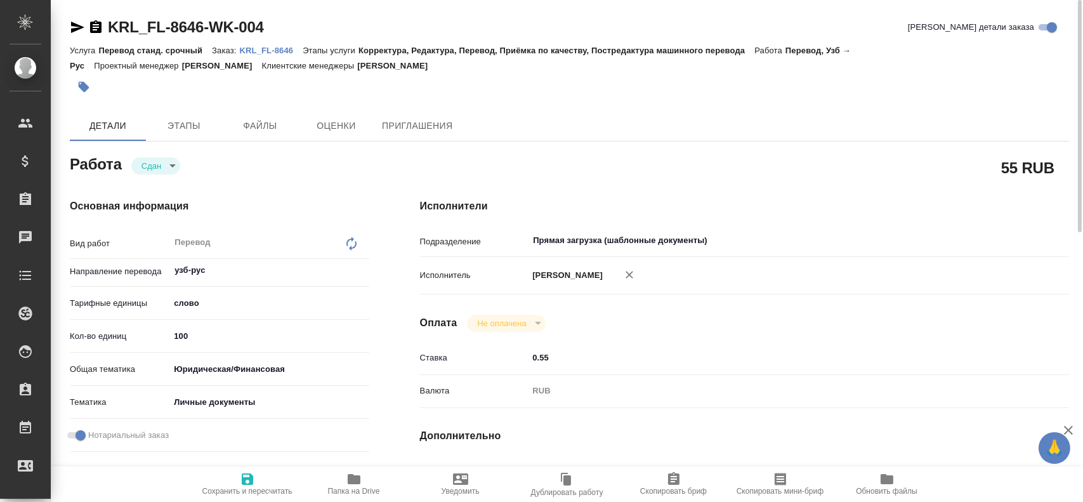
type textarea "x"
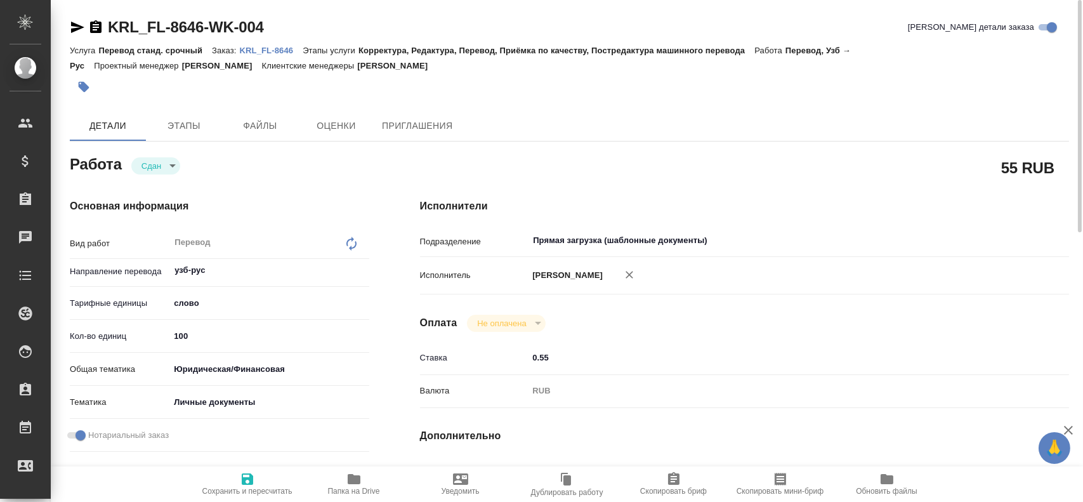
type textarea "x"
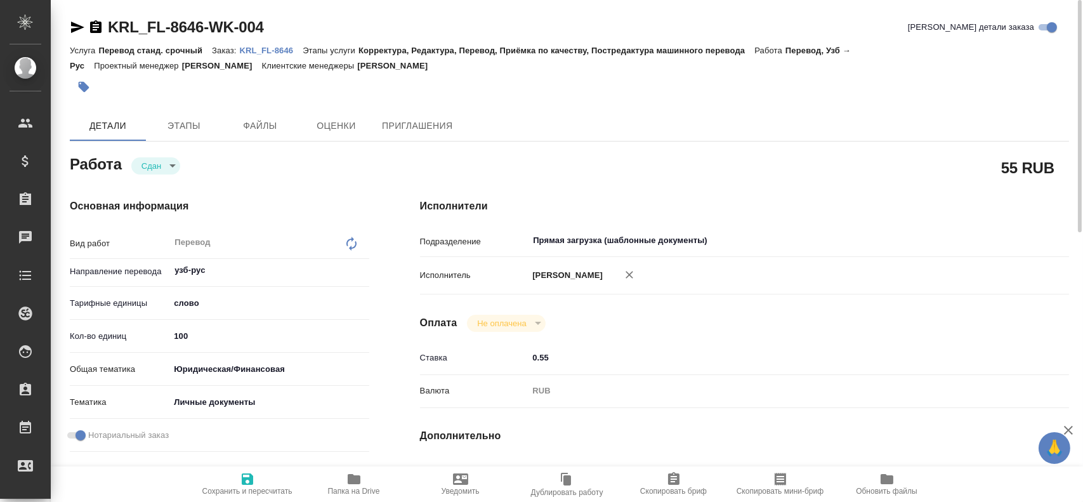
click at [178, 338] on input "100" at bounding box center [268, 336] width 199 height 18
click at [178, 338] on input "100" at bounding box center [269, 336] width 198 height 18
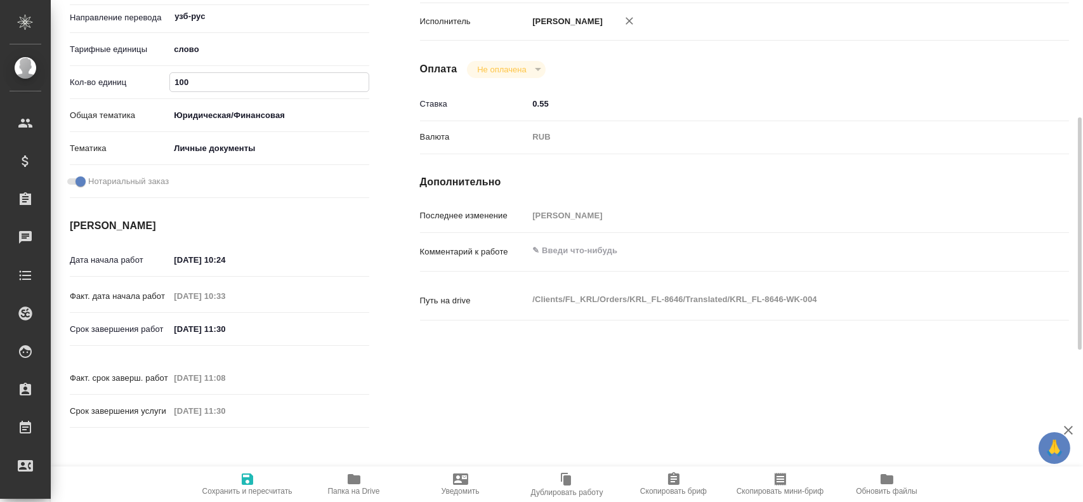
type textarea "x"
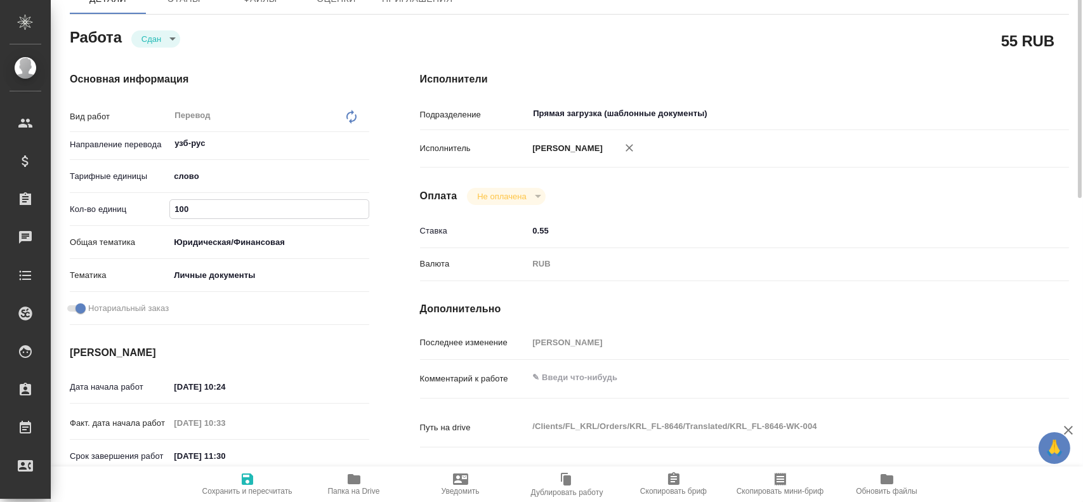
scroll to position [63, 0]
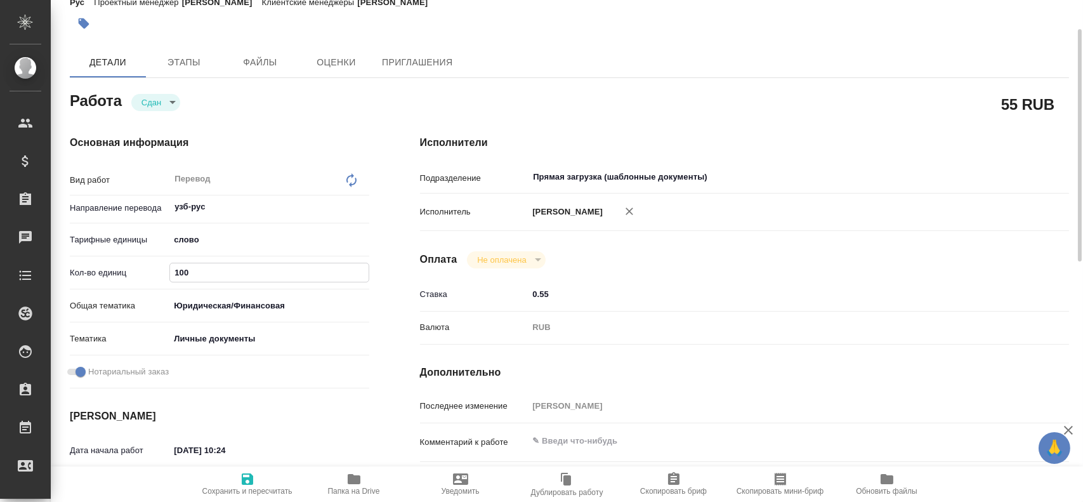
type textarea "x"
type input "1"
type textarea "x"
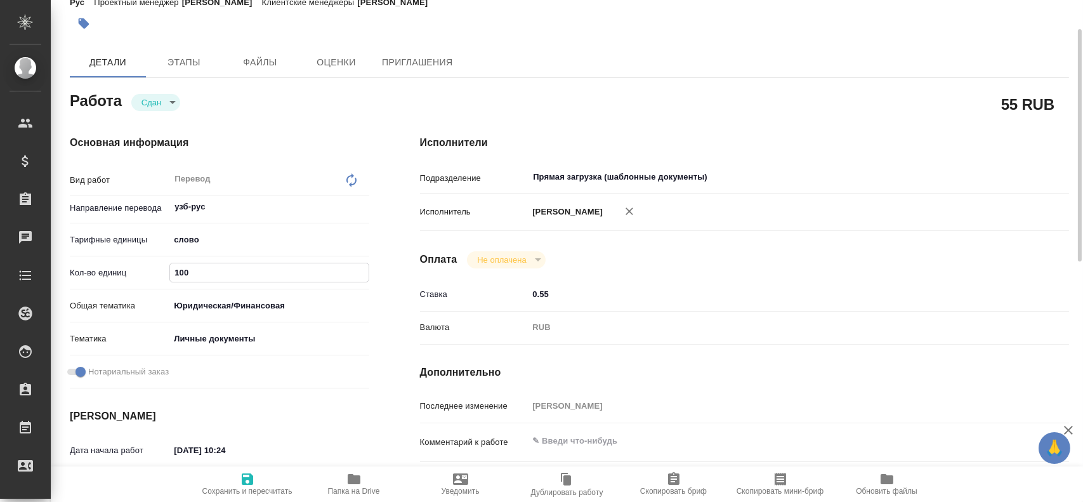
type textarea "x"
type input "15"
type textarea "x"
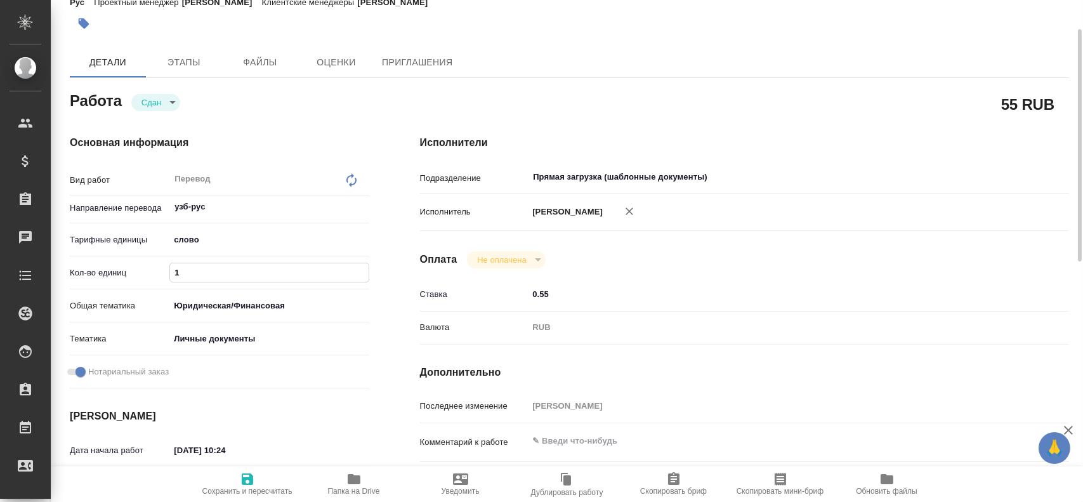
type textarea "x"
type input "150"
type textarea "x"
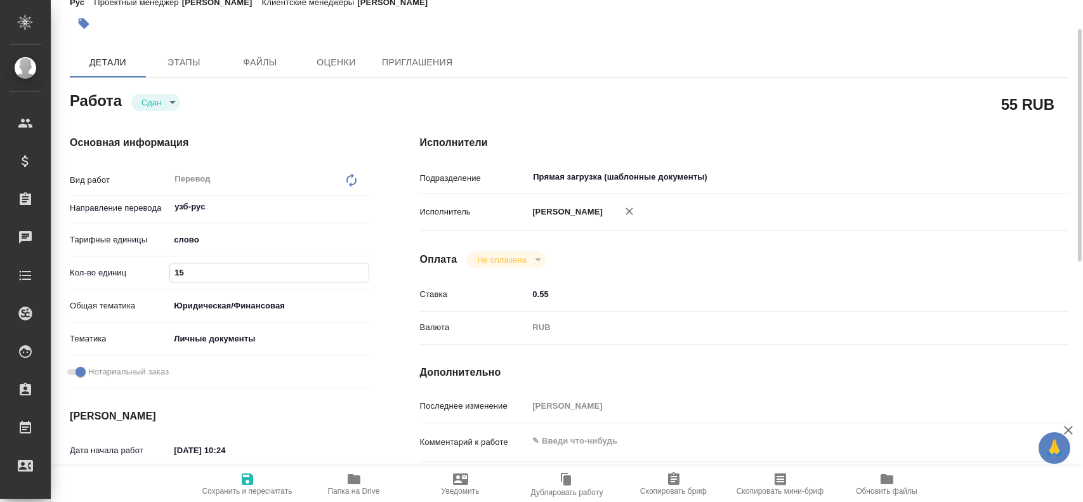
type textarea "x"
type input "15"
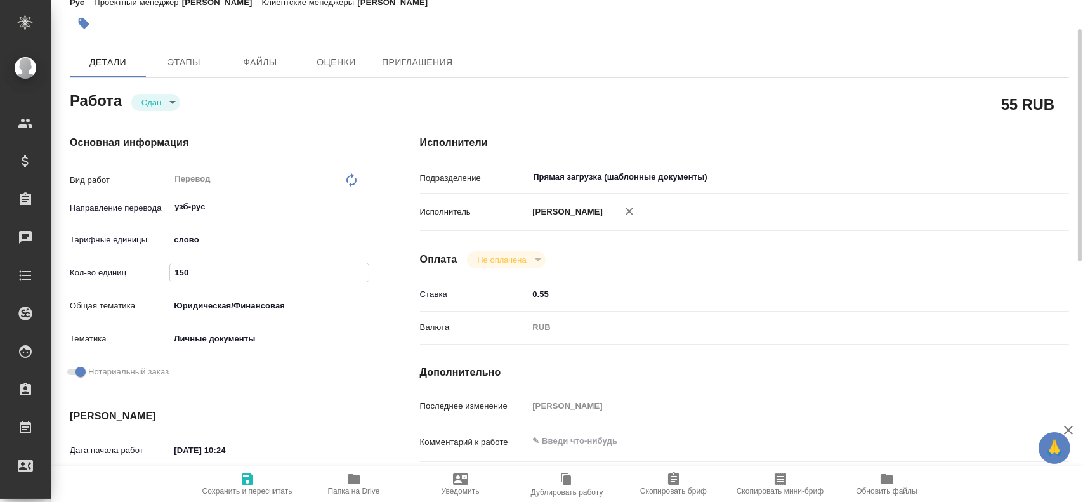
type textarea "x"
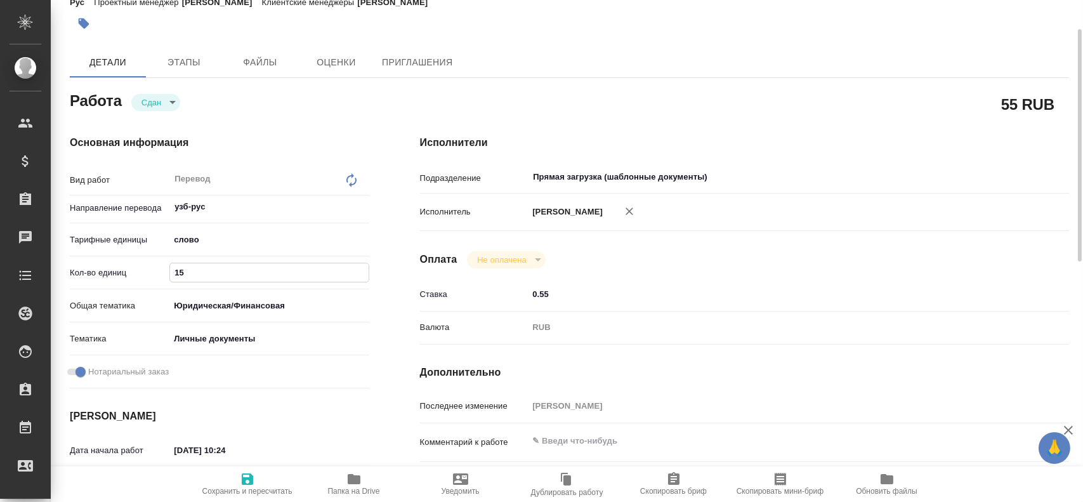
type input "1"
type textarea "x"
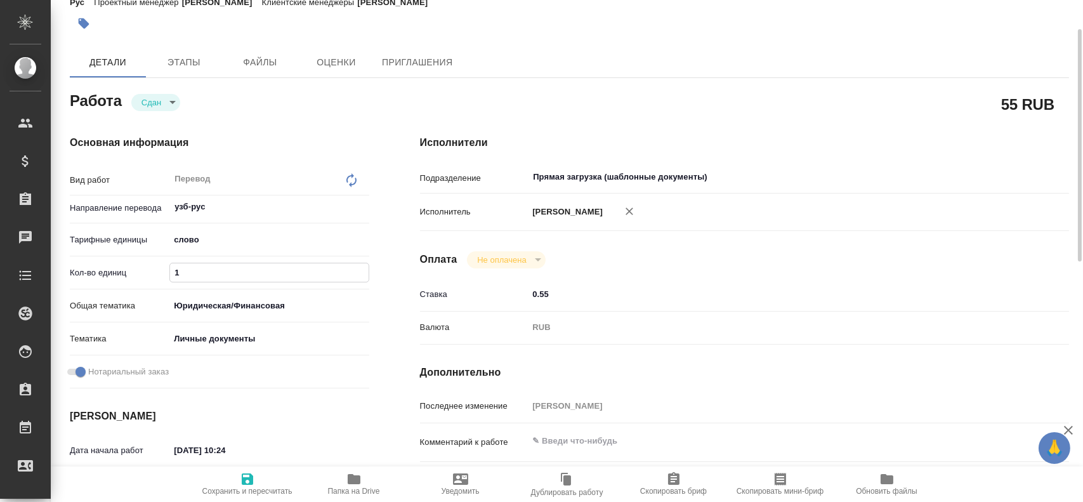
type textarea "x"
type input "12"
type textarea "x"
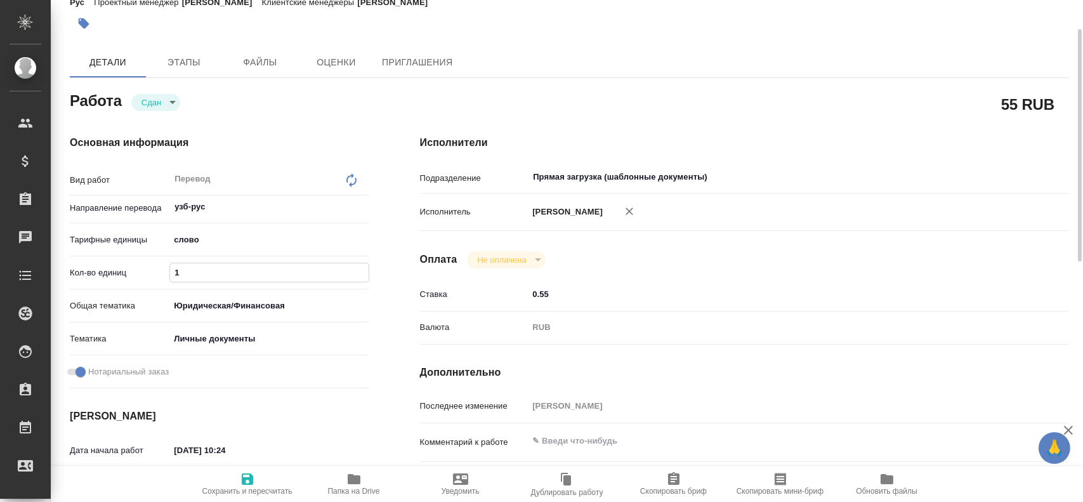
type textarea "x"
type input "125"
type textarea "x"
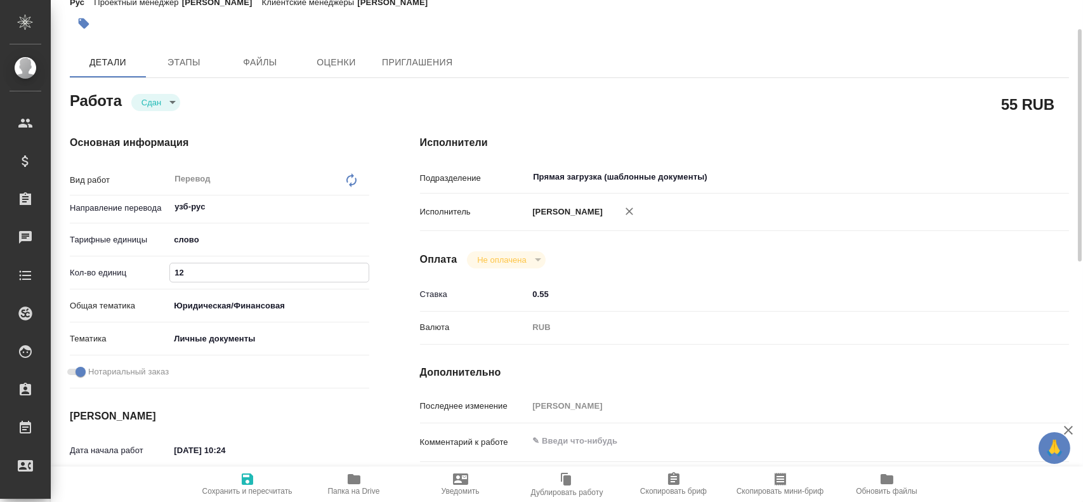
type textarea "x"
type input "125"
click at [251, 475] on icon "button" at bounding box center [247, 478] width 11 height 11
type textarea "x"
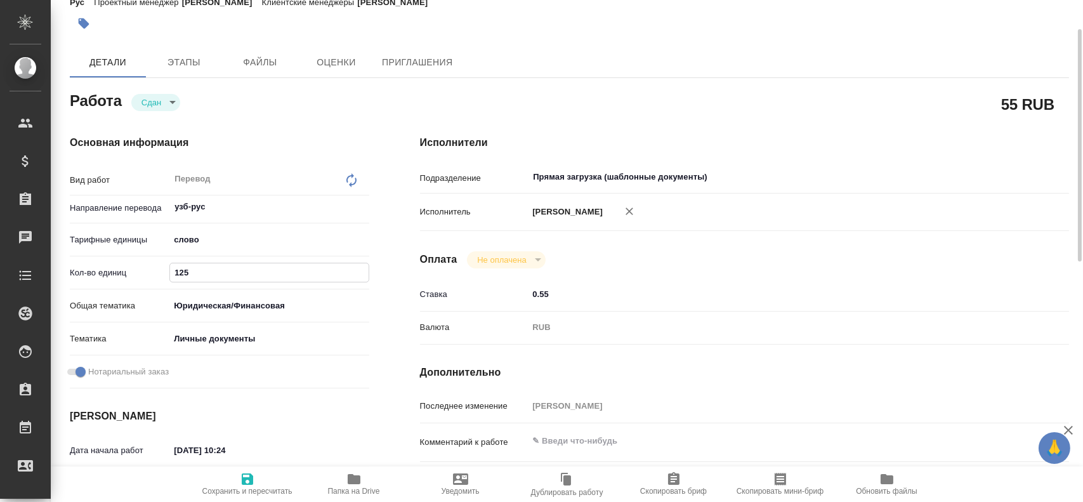
type textarea "x"
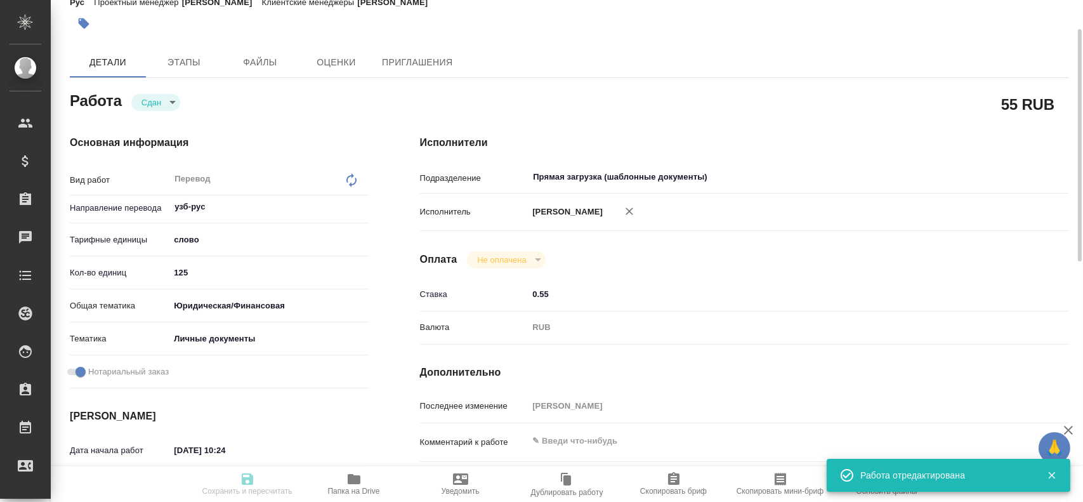
type textarea "x"
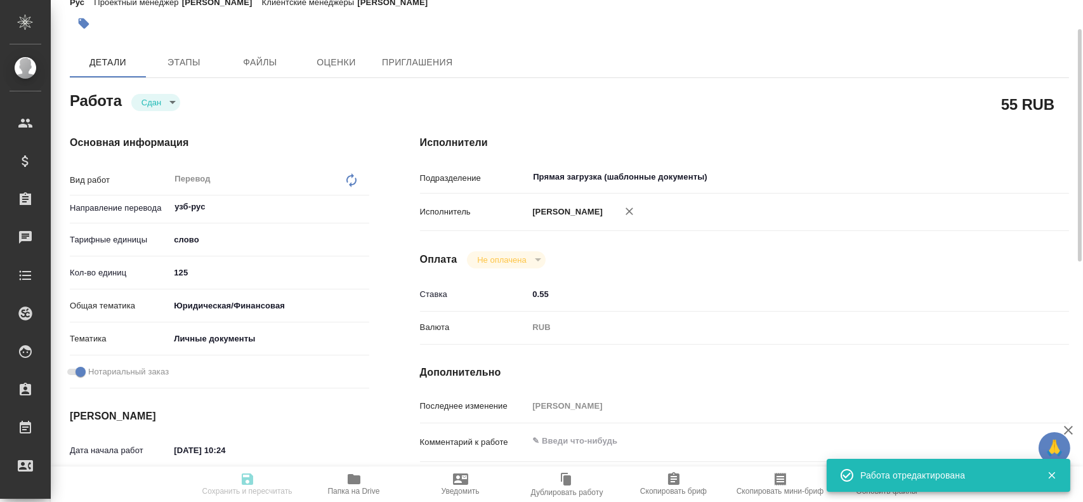
type input "closed"
type textarea "Перевод"
type textarea "x"
type input "узб-рус"
type input "5a8b1489cc6b4906c91bfd90"
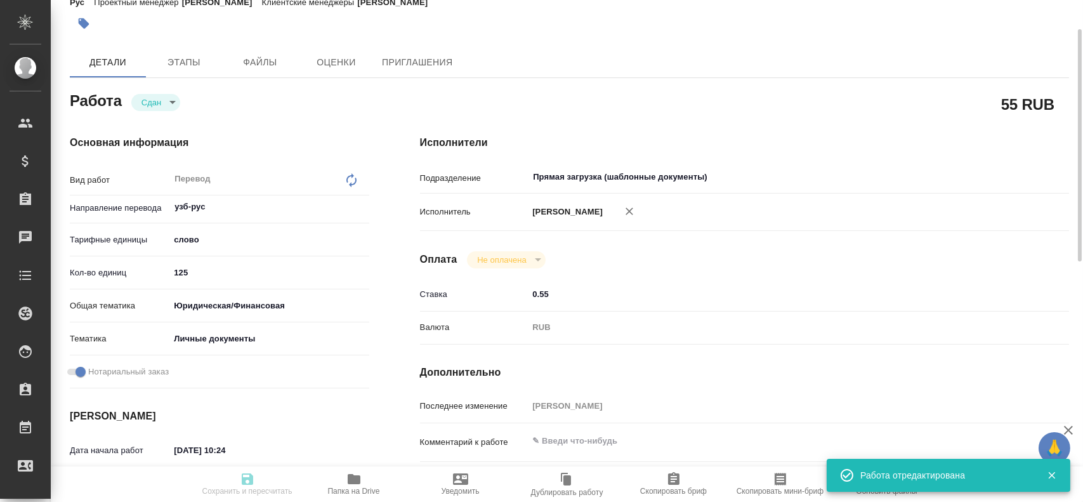
type input "125"
type input "yr-fn"
type input "5a8b8b956a9677013d343cfe"
checkbox input "true"
type input "28.08.2025 10:24"
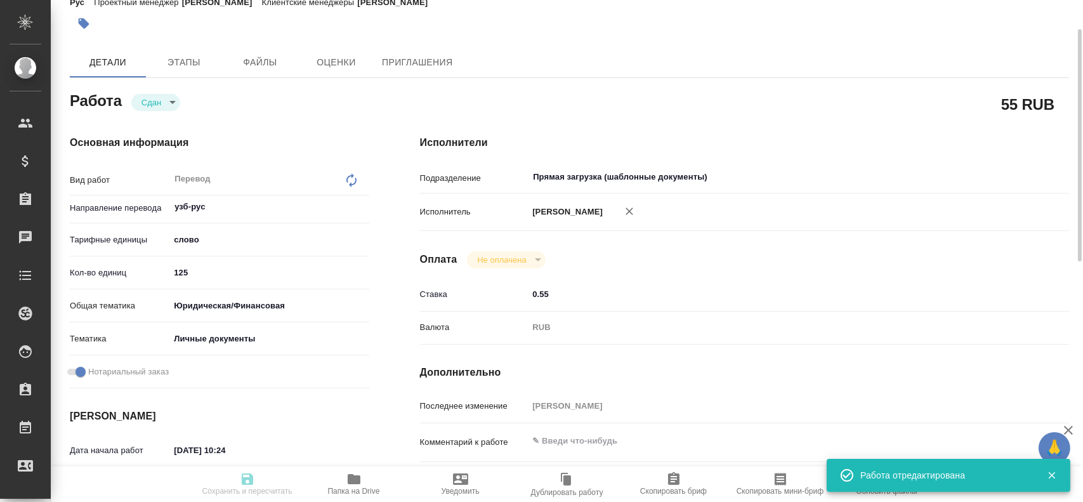
type input "28.08.2025 10:33"
type input "28.08.2025 11:30"
type input "28.08.2025 11:08"
type input "28.08.2025 11:30"
type input "Прямая загрузка (шаблонные документы)"
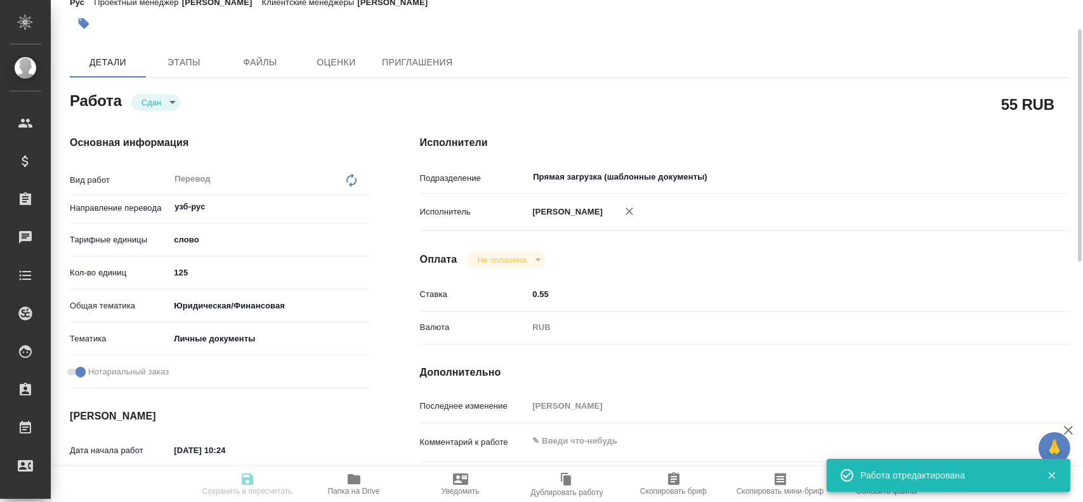
type input "notPayed"
type input "0.55"
type input "RUB"
type input "Гусев Александр"
type textarea "x"
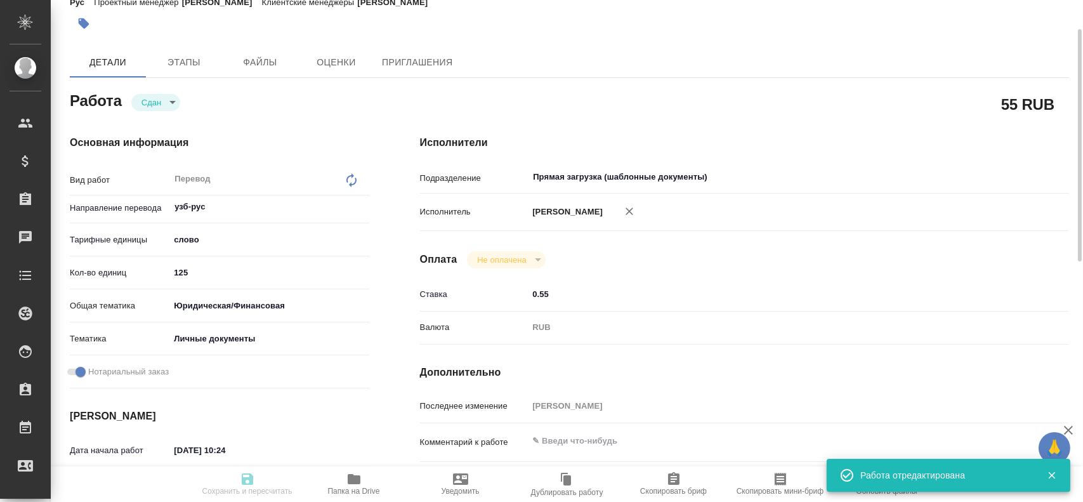
type textarea "/Clients/FL_KRL/Orders/KRL_FL-8646/Translated/KRL_FL-8646-WK-004"
type textarea "x"
type input "KRL_FL-8646"
type input "Перевод станд. срочный"
type input "Корректура, Редактура, Перевод, Приёмка по качеству, Постредактура машинного пе…"
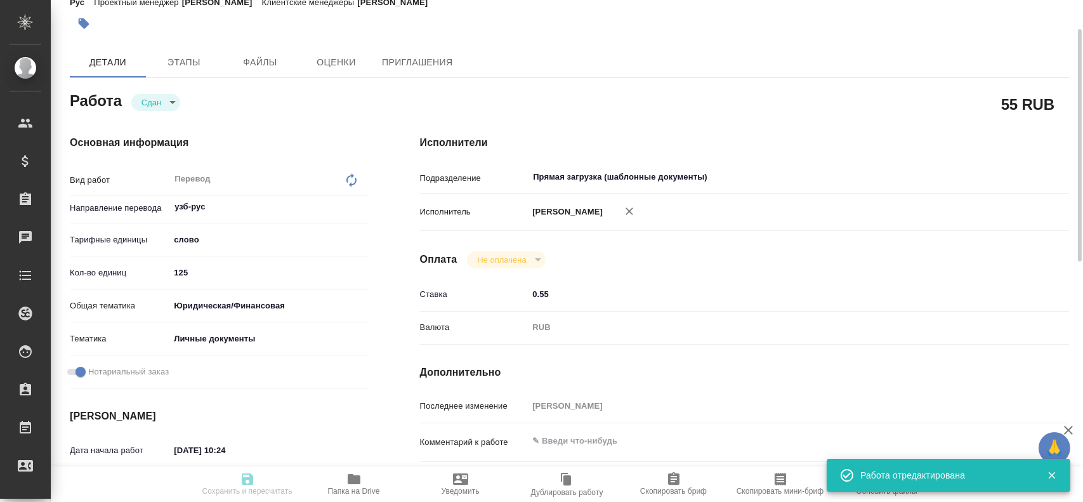
type input "Касымов Тимур"
type input "/Clients/FL_KRL/Orders/KRL_FL-8646"
type textarea "МАСАИДОВ КИМСАНАЛИ АБДИСАТТАРОВИЧ"
type textarea "x"
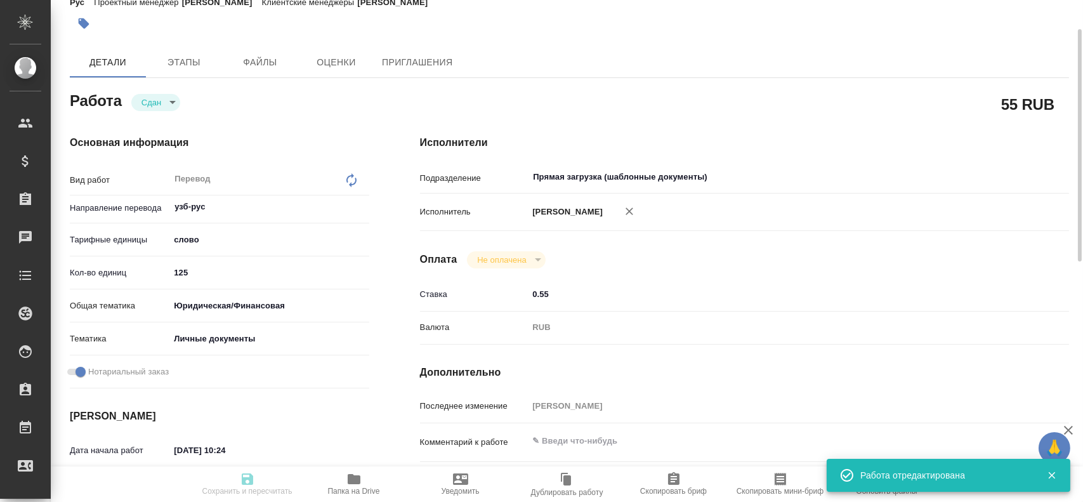
type textarea "x"
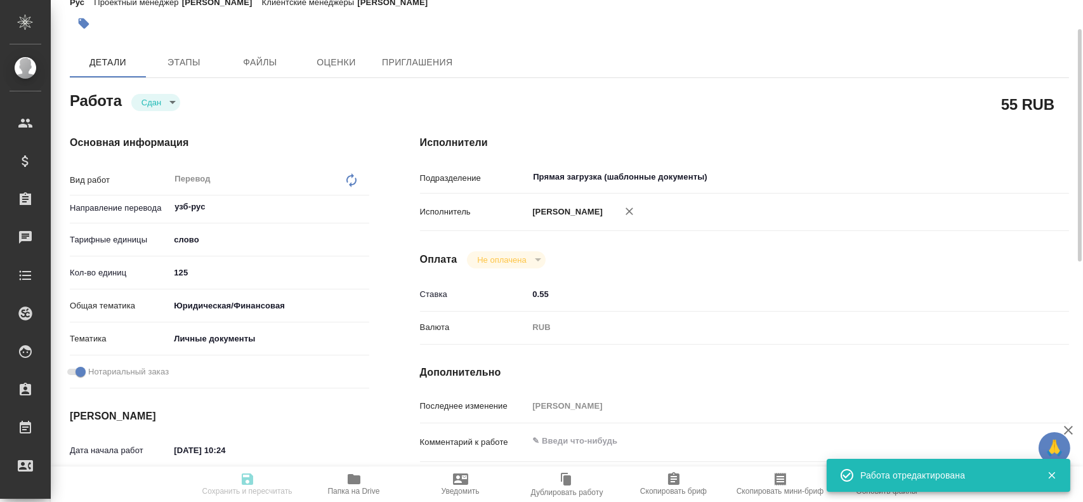
type textarea "x"
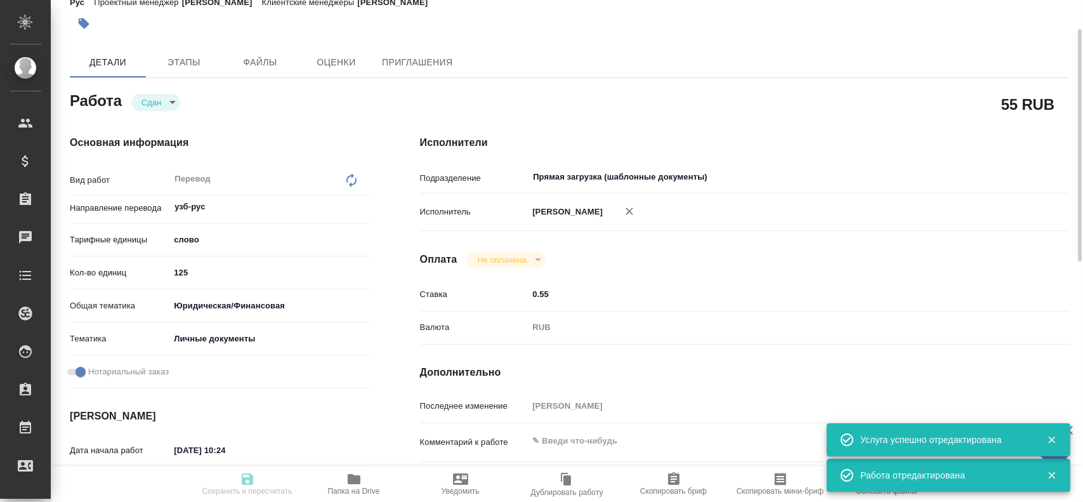
type textarea "x"
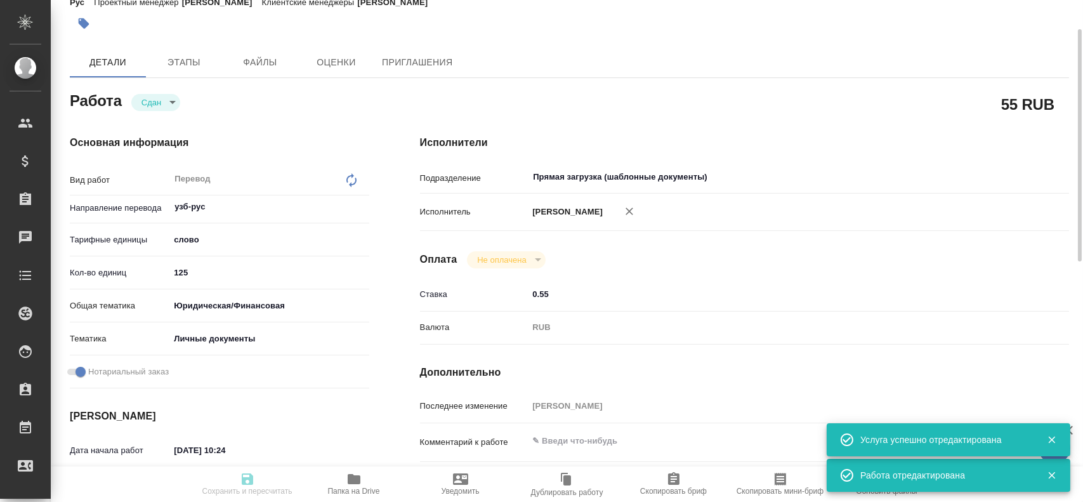
type textarea "x"
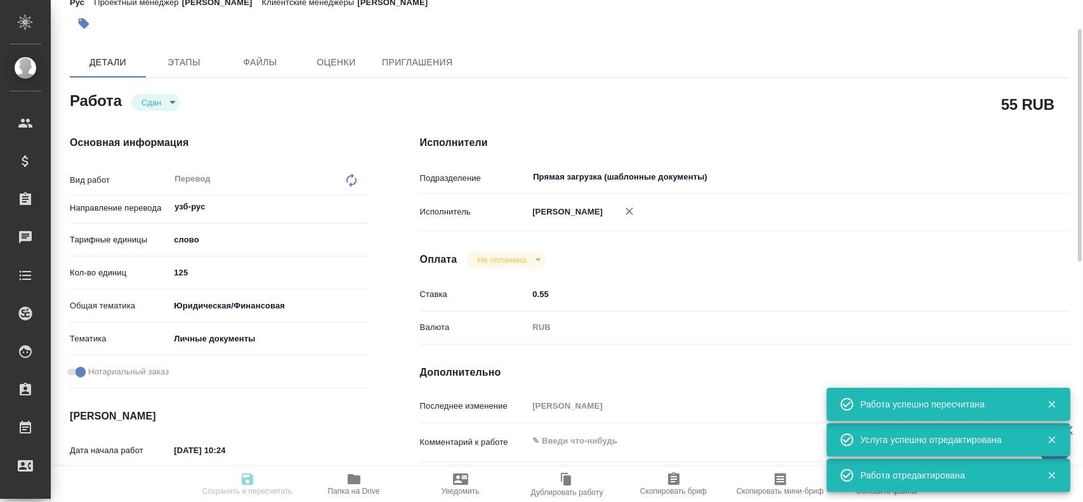
type input "closed"
type textarea "Перевод"
type textarea "x"
type input "узб-рус"
type input "5a8b1489cc6b4906c91bfd90"
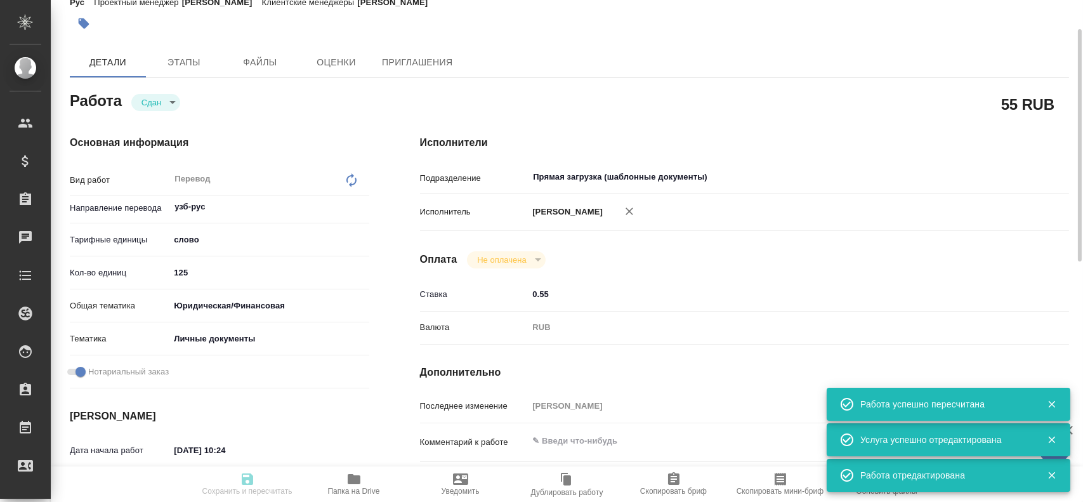
type input "125"
type input "yr-fn"
type input "5a8b8b956a9677013d343cfe"
checkbox input "true"
type input "28.08.2025 10:24"
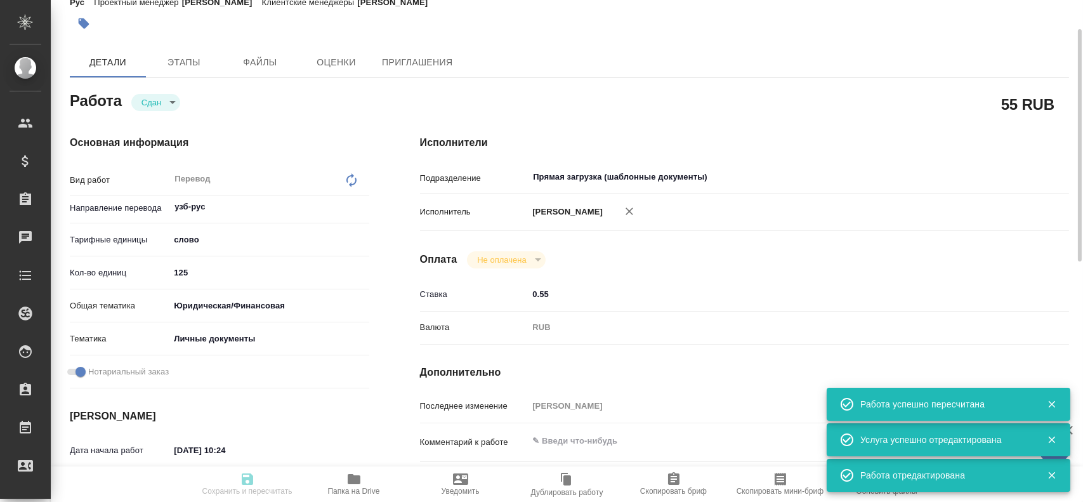
type input "28.08.2025 10:33"
type input "28.08.2025 11:30"
type input "28.08.2025 11:08"
type input "28.08.2025 11:30"
type input "Прямая загрузка (шаблонные документы)"
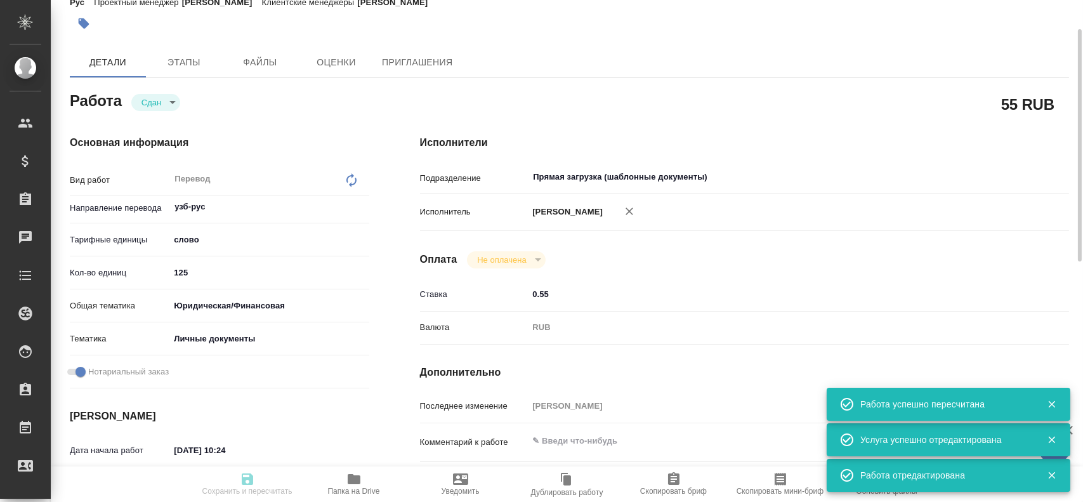
type input "notPayed"
type input "0.55"
type input "RUB"
type input "Гусев Александр"
type textarea "x"
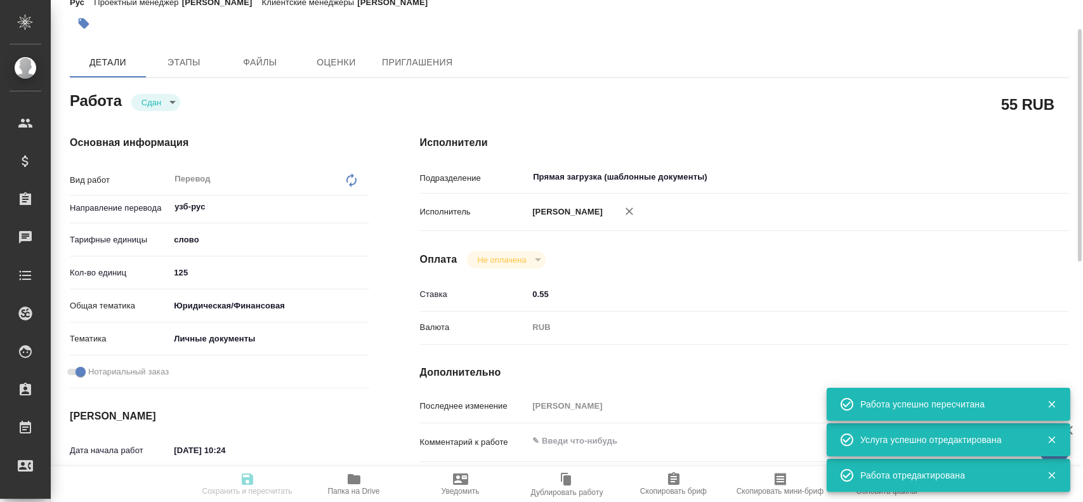
type textarea "/Clients/FL_KRL/Orders/KRL_FL-8646/Translated/KRL_FL-8646-WK-004"
type textarea "x"
type input "KRL_FL-8646"
type input "Перевод станд. срочный"
type input "Корректура, Редактура, Перевод, Приёмка по качеству, Постредактура машинного пе…"
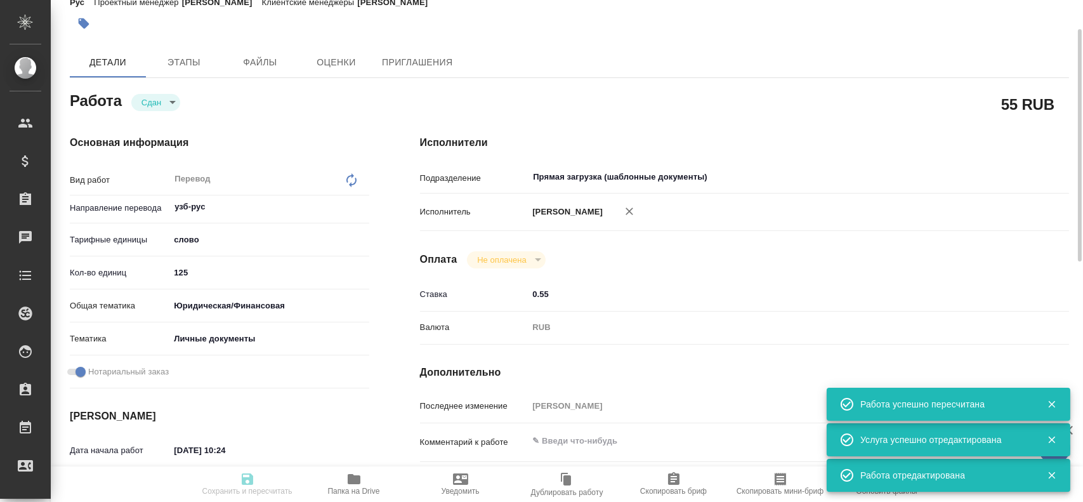
type input "Касымов Тимур"
type input "/Clients/FL_KRL/Orders/KRL_FL-8646"
type textarea "МАСАИДОВ КИМСАНАЛИ АБДИСАТТАРОВИЧ"
type textarea "x"
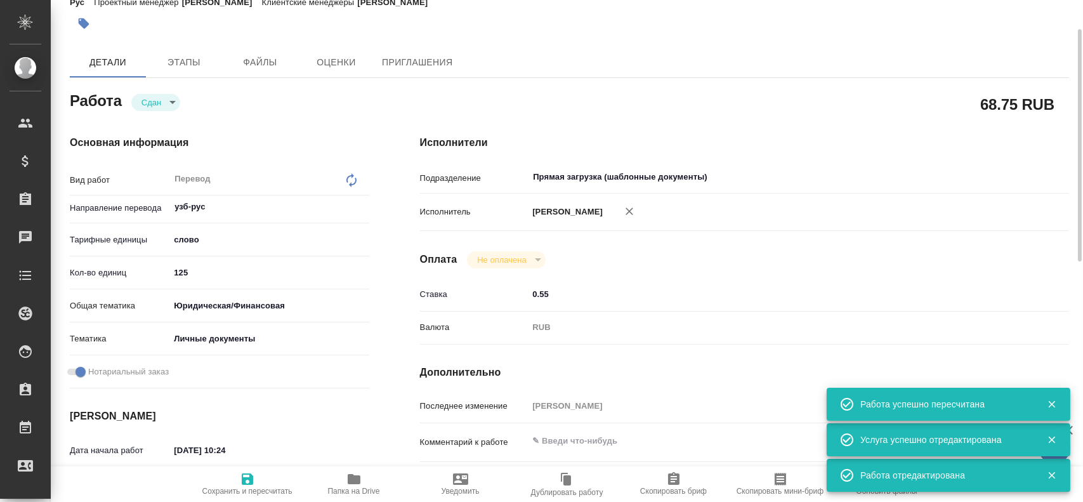
type textarea "x"
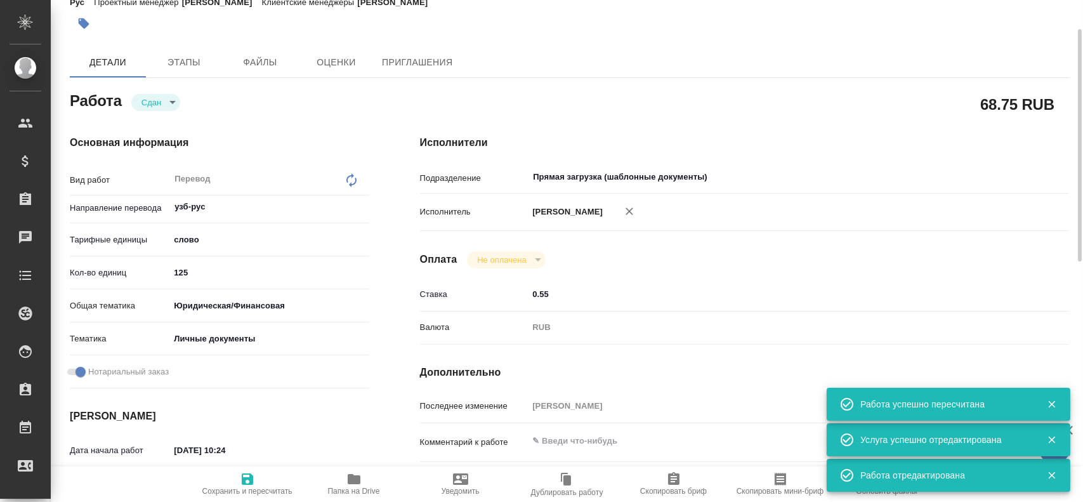
type textarea "x"
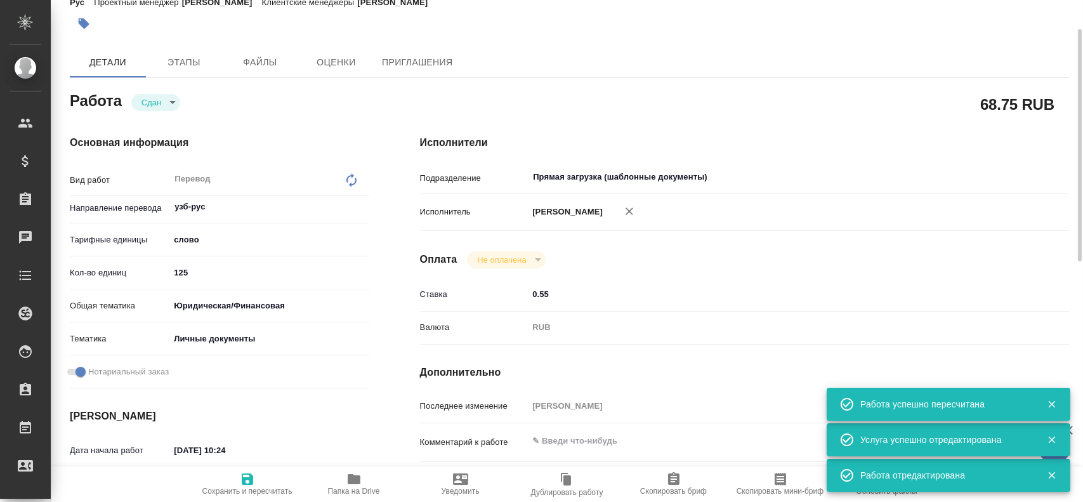
type textarea "x"
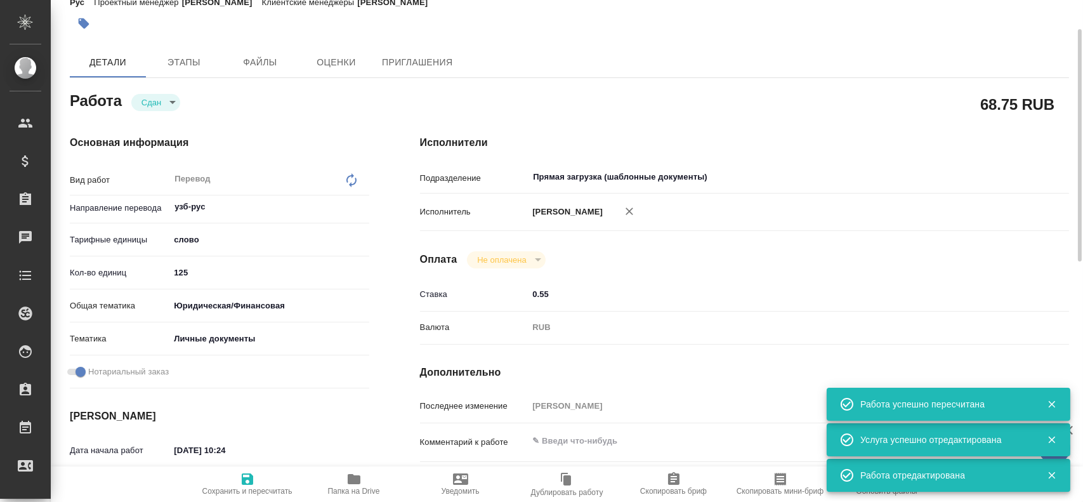
type textarea "x"
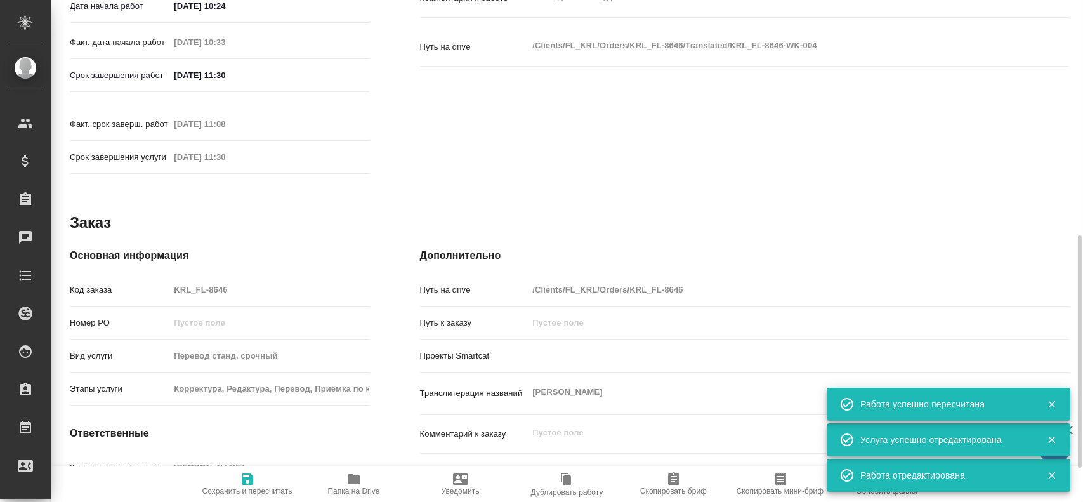
type textarea "x"
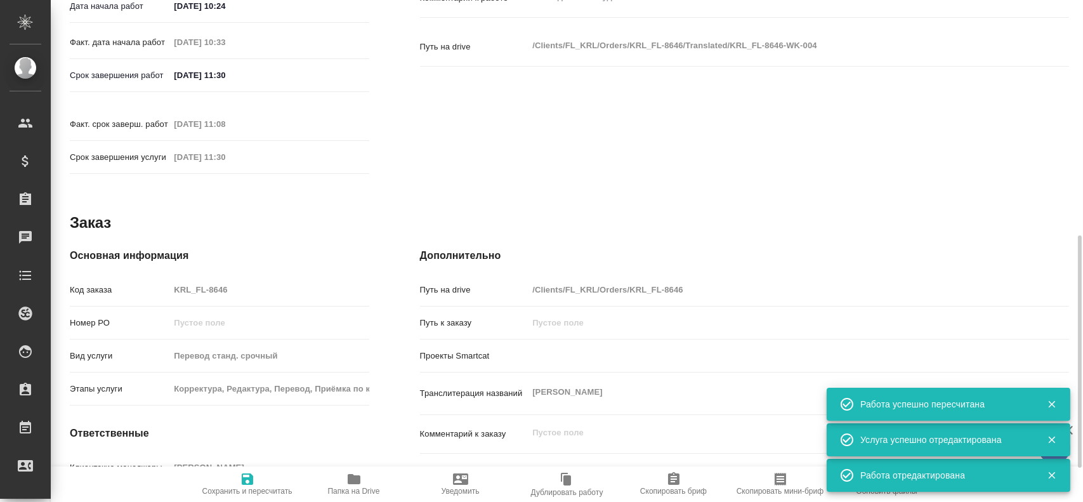
scroll to position [571, 0]
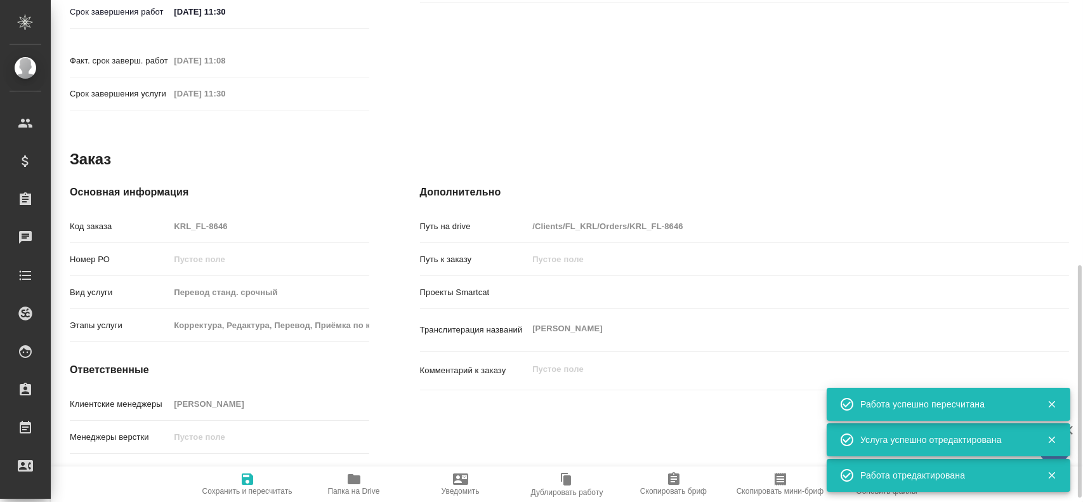
click at [133, 215] on div "Код заказа KRL_FL-8646" at bounding box center [220, 226] width 300 height 22
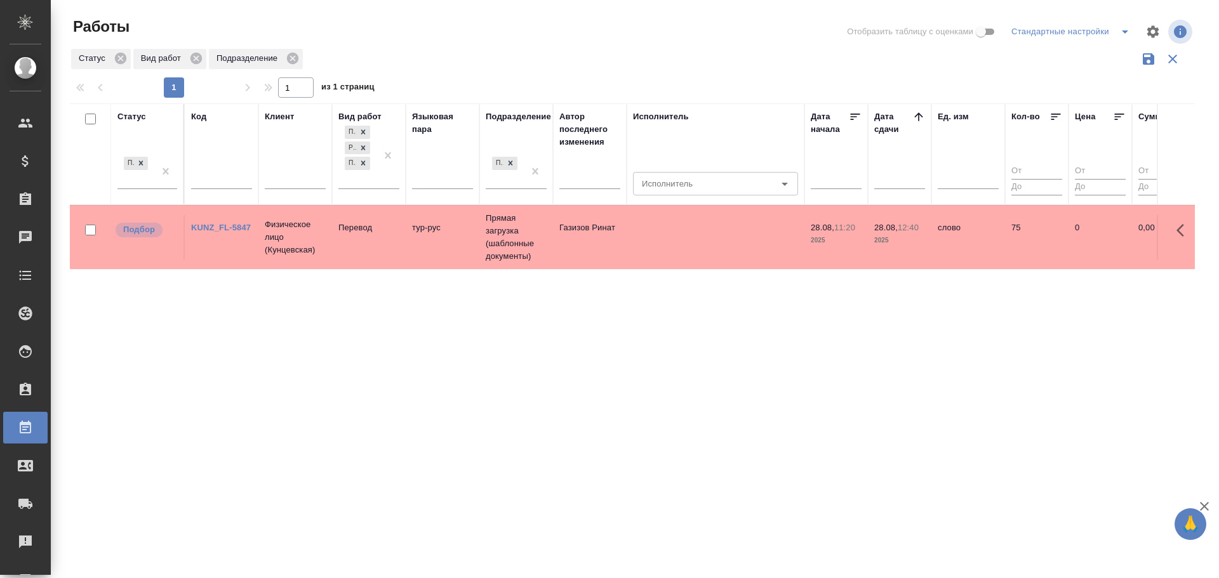
click at [454, 236] on td "тур-рус" at bounding box center [443, 237] width 74 height 44
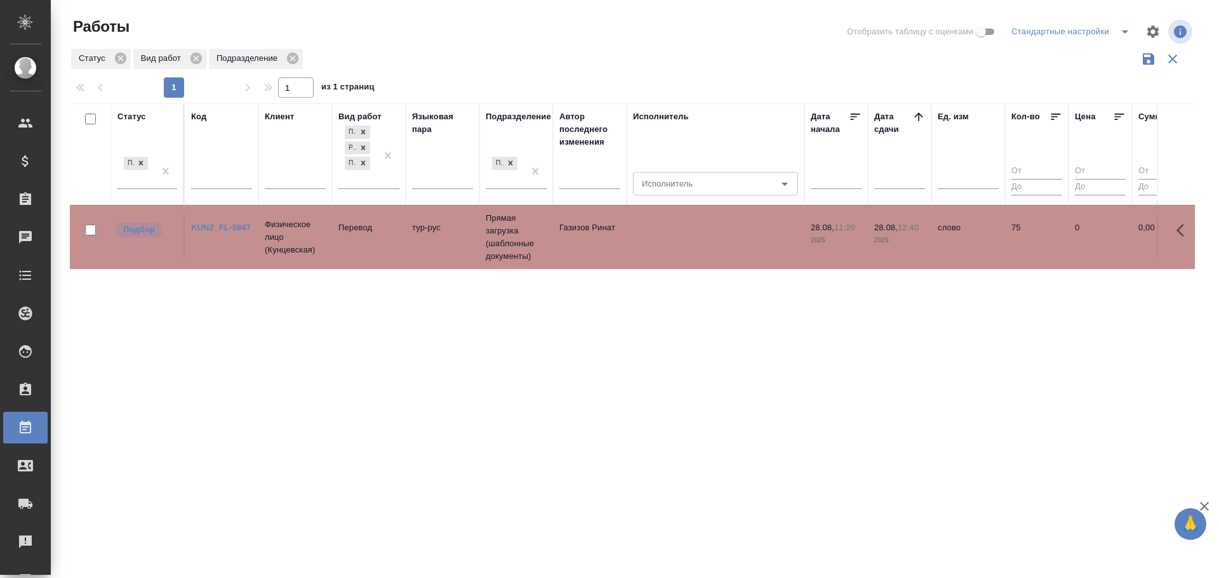
click at [454, 236] on td "тур-рус" at bounding box center [443, 237] width 74 height 44
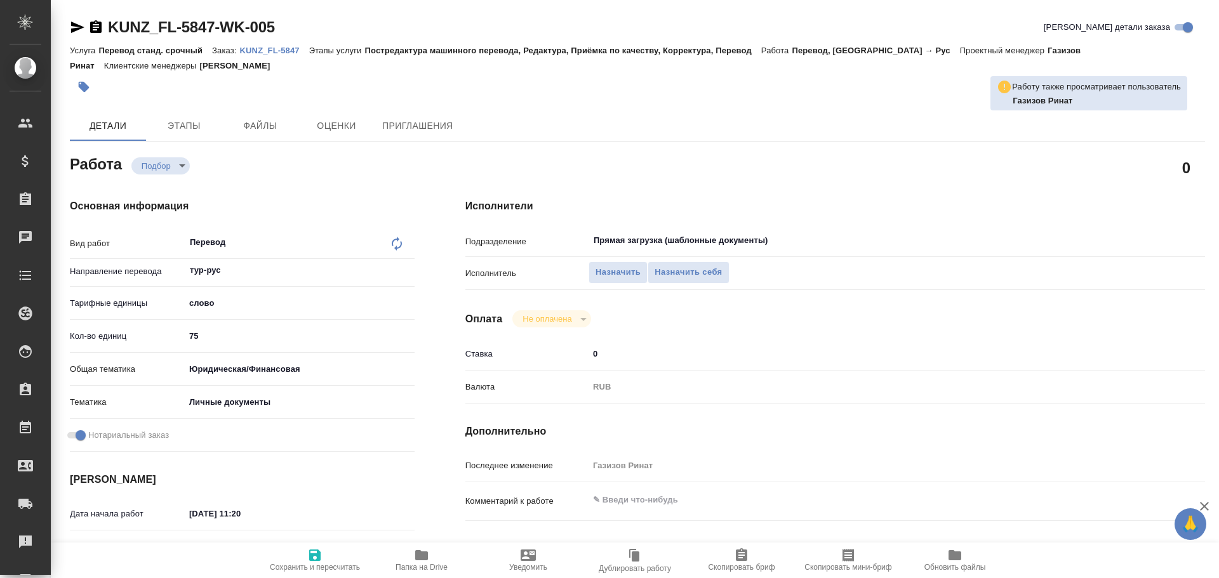
type textarea "x"
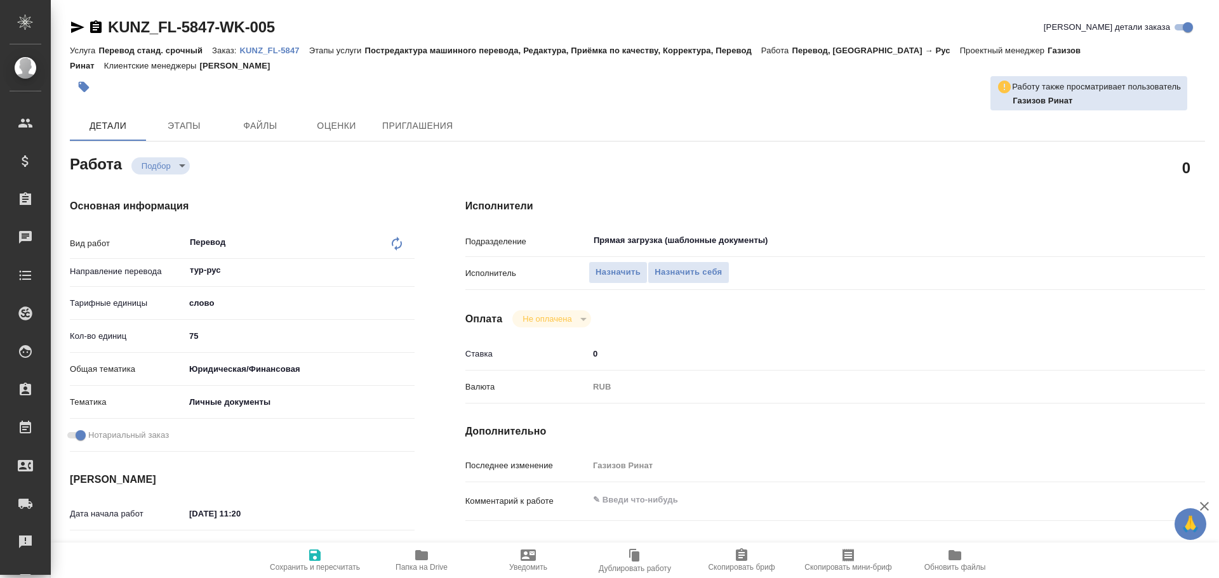
type textarea "x"
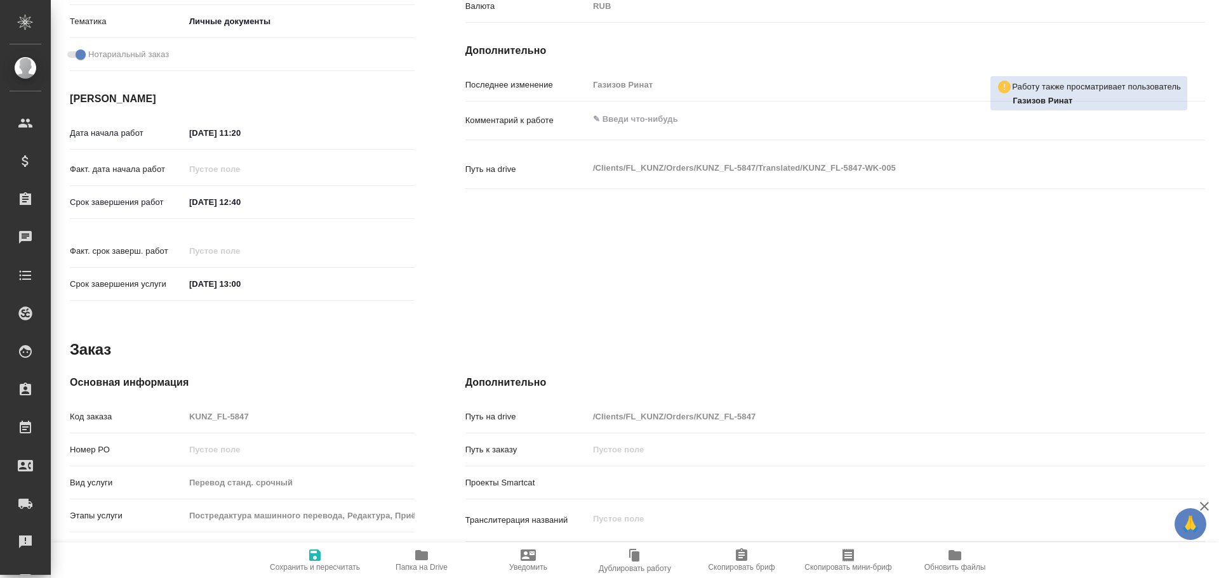
type textarea "x"
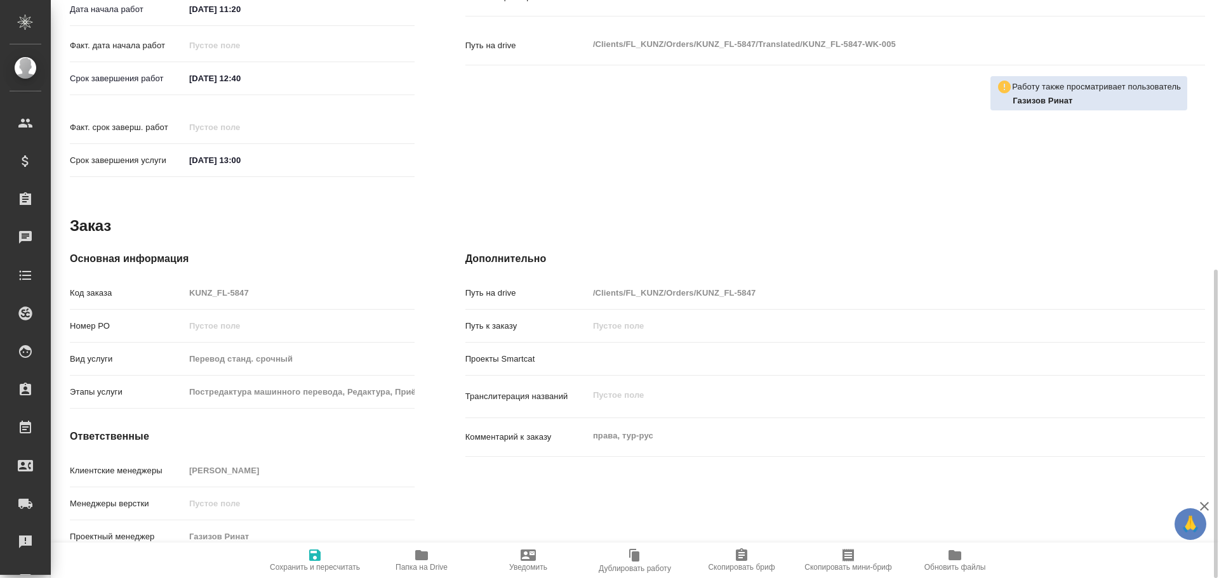
type textarea "x"
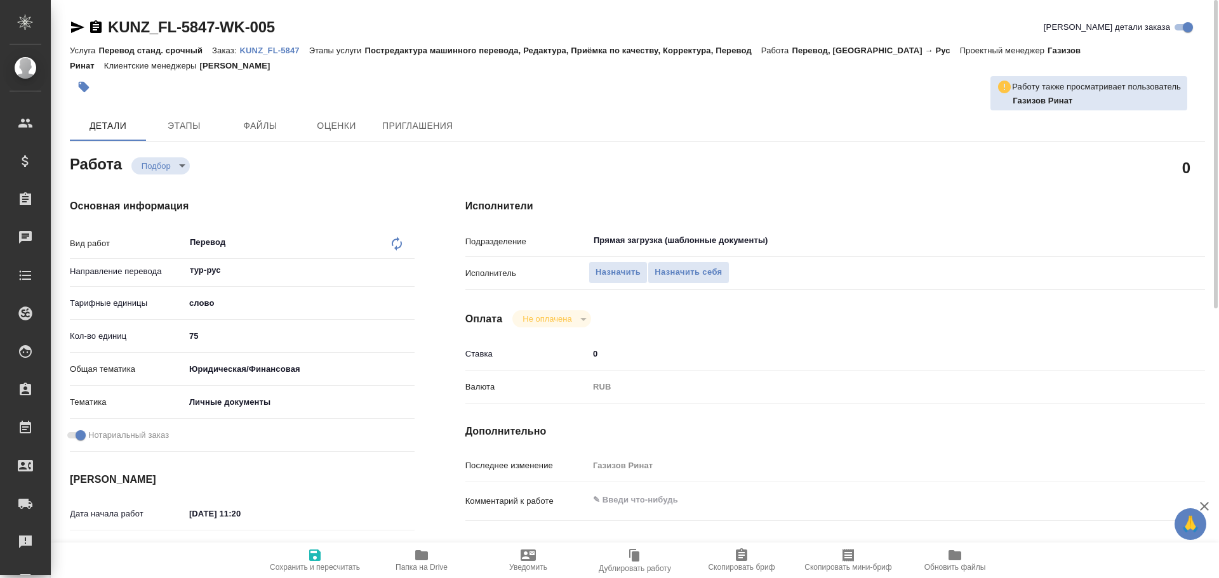
type textarea "x"
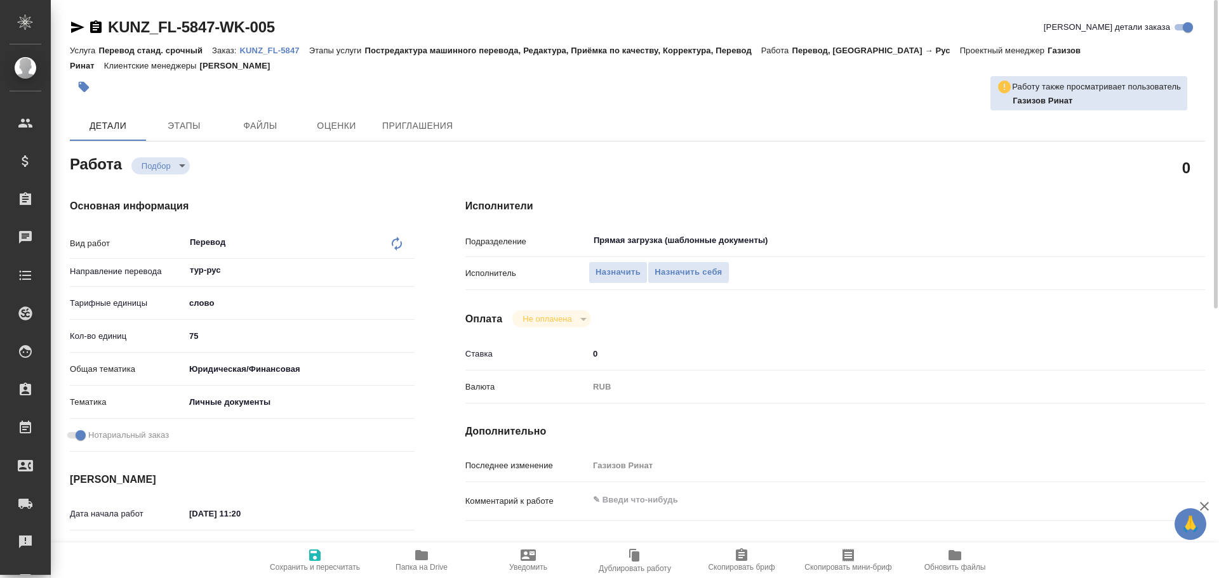
type textarea "x"
